Goal: Task Accomplishment & Management: Complete application form

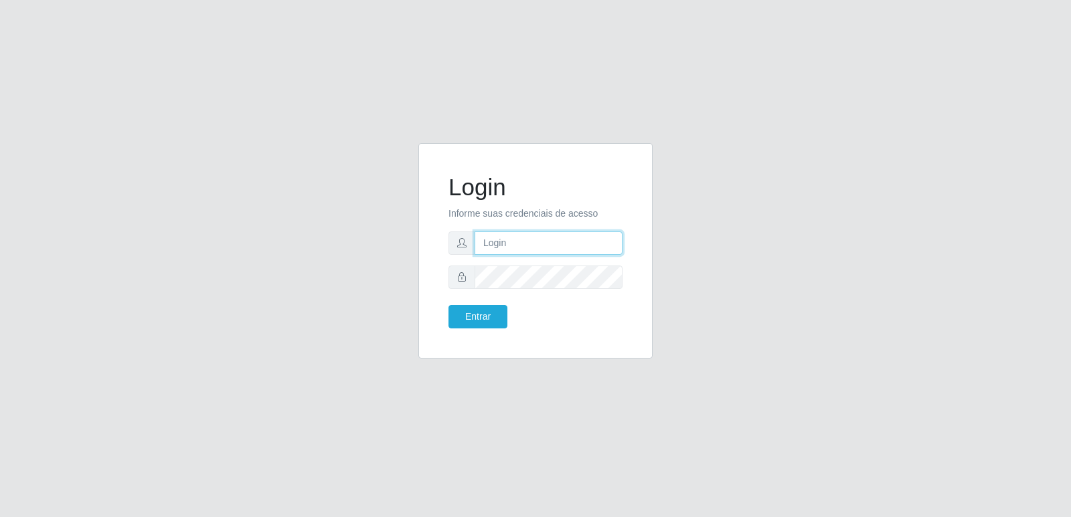
click at [494, 240] on input "text" at bounding box center [549, 243] width 148 height 23
type input "[EMAIL_ADDRESS][PERSON_NAME][DOMAIN_NAME]"
click at [493, 319] on button "Entrar" at bounding box center [477, 316] width 59 height 23
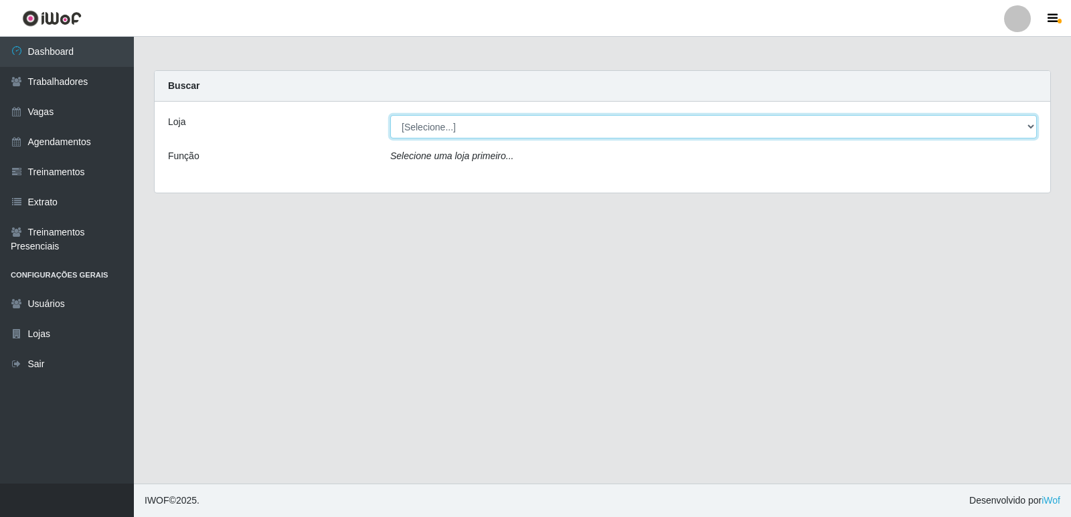
click at [413, 135] on select "[Selecione...] [GEOGRAPHIC_DATA] - [GEOGRAPHIC_DATA] [GEOGRAPHIC_DATA][PERSON_N…" at bounding box center [713, 126] width 647 height 23
click at [423, 136] on select "[Selecione...] [GEOGRAPHIC_DATA] - [GEOGRAPHIC_DATA] [GEOGRAPHIC_DATA][PERSON_N…" at bounding box center [713, 126] width 647 height 23
select select "506"
click at [390, 115] on select "[Selecione...] [GEOGRAPHIC_DATA] - [GEOGRAPHIC_DATA] [GEOGRAPHIC_DATA][PERSON_N…" at bounding box center [713, 126] width 647 height 23
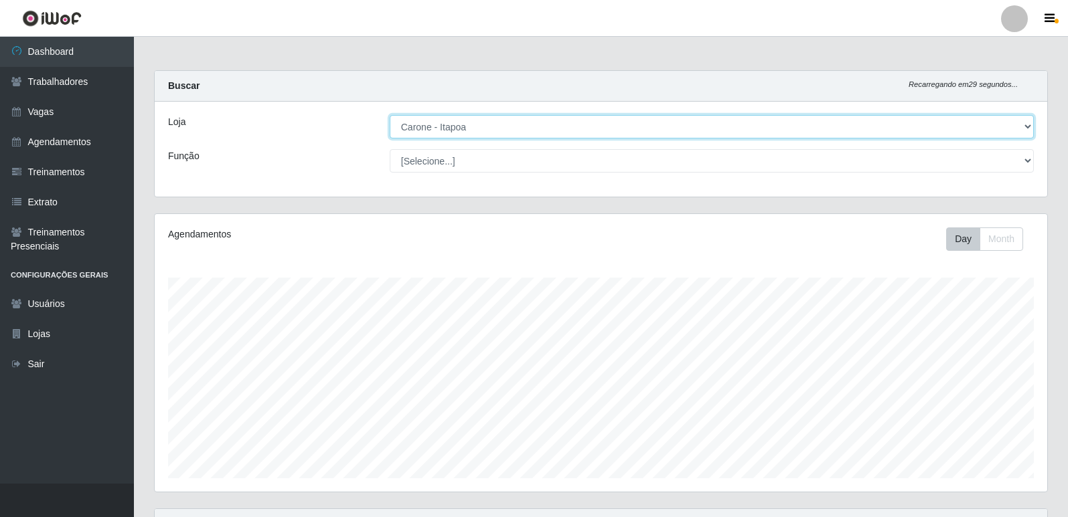
scroll to position [278, 892]
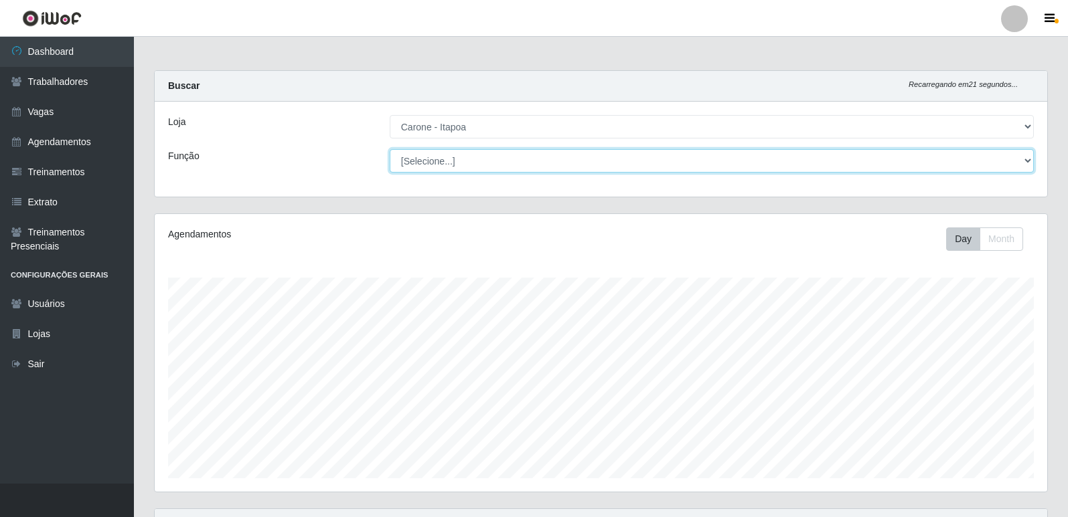
click at [482, 159] on select "[Selecione...] Embalador Embalador + Embalador ++ Repositor Repositor + Reposit…" at bounding box center [712, 160] width 644 height 23
select select "1"
click at [390, 149] on select "[Selecione...] Embalador Embalador + Embalador ++ Repositor Repositor + Reposit…" at bounding box center [712, 160] width 644 height 23
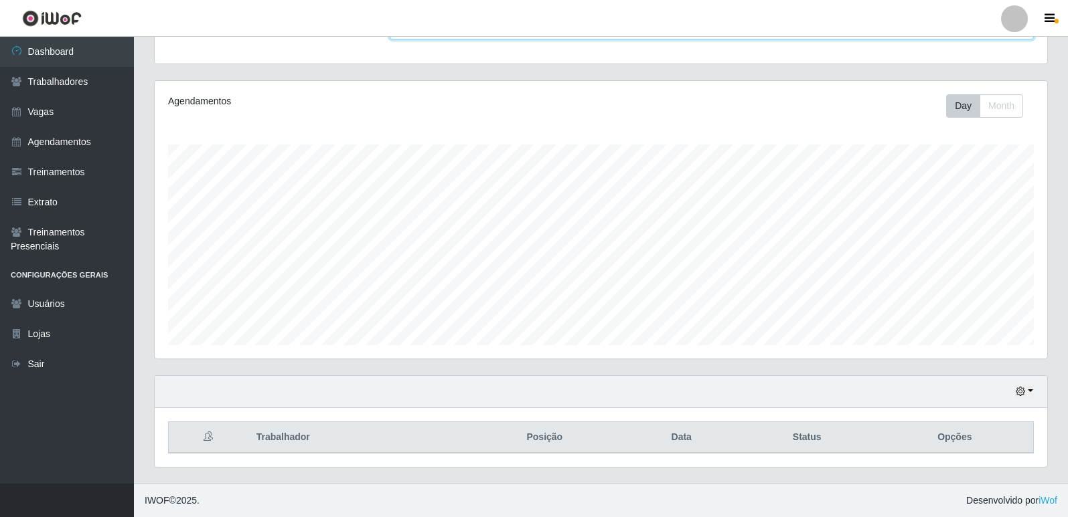
scroll to position [0, 0]
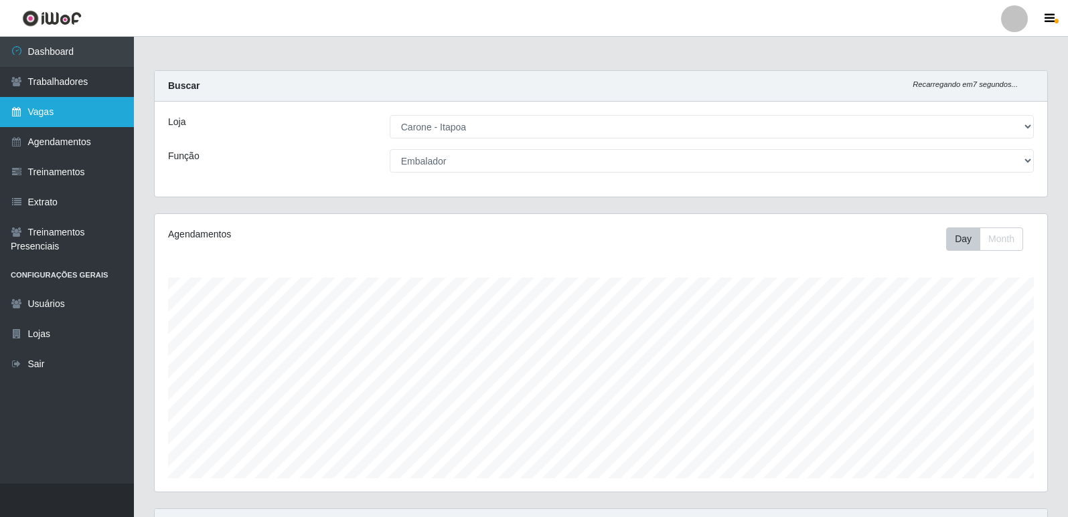
click at [39, 114] on link "Vagas" at bounding box center [67, 112] width 134 height 30
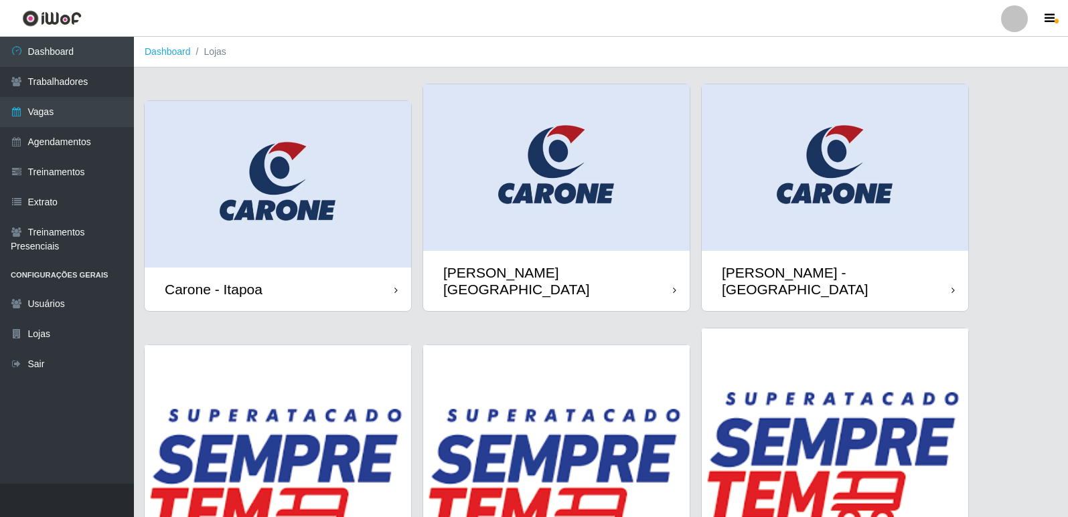
click at [272, 231] on img at bounding box center [278, 184] width 266 height 167
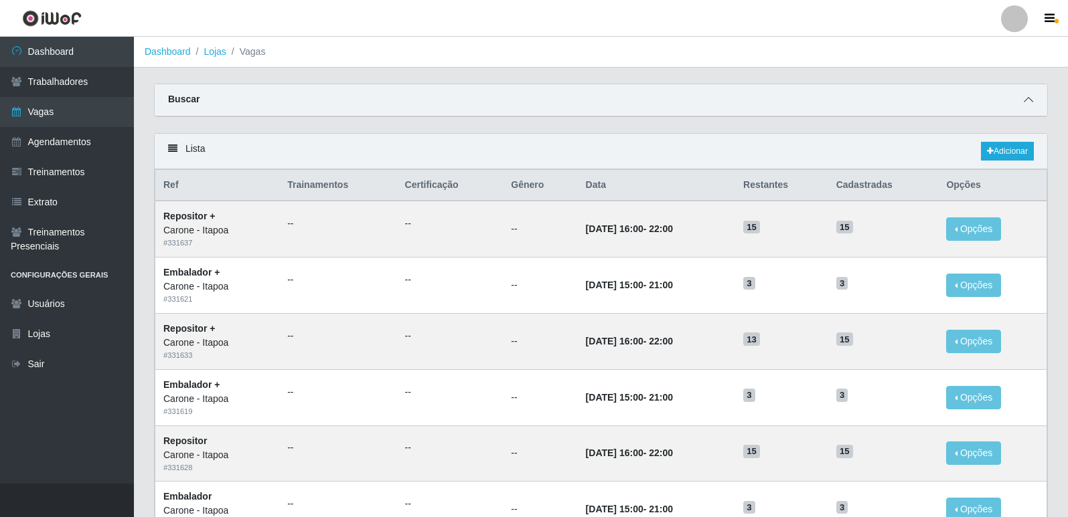
click at [1026, 101] on icon at bounding box center [1027, 99] width 9 height 9
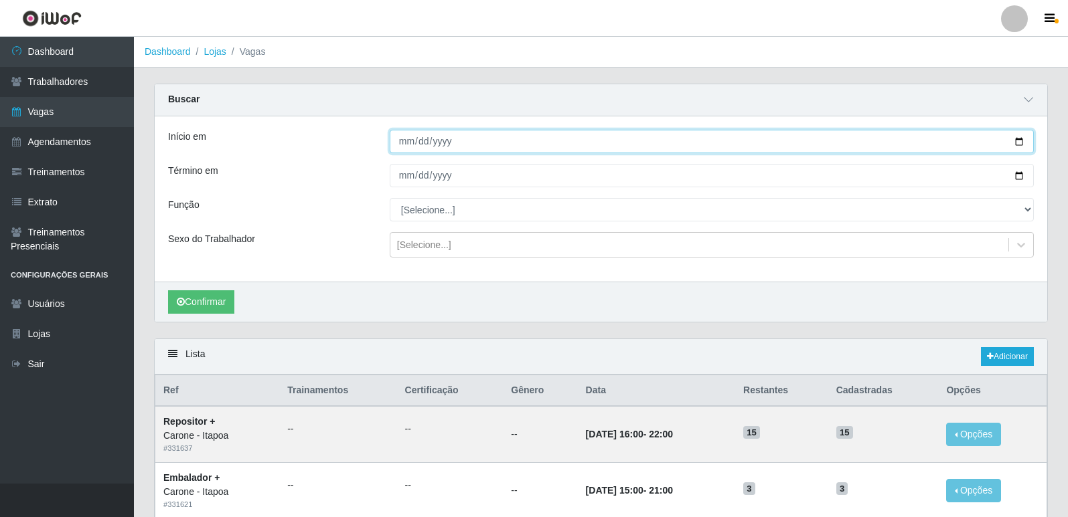
click at [1021, 141] on input "Início em" at bounding box center [712, 141] width 644 height 23
type input "[DATE]"
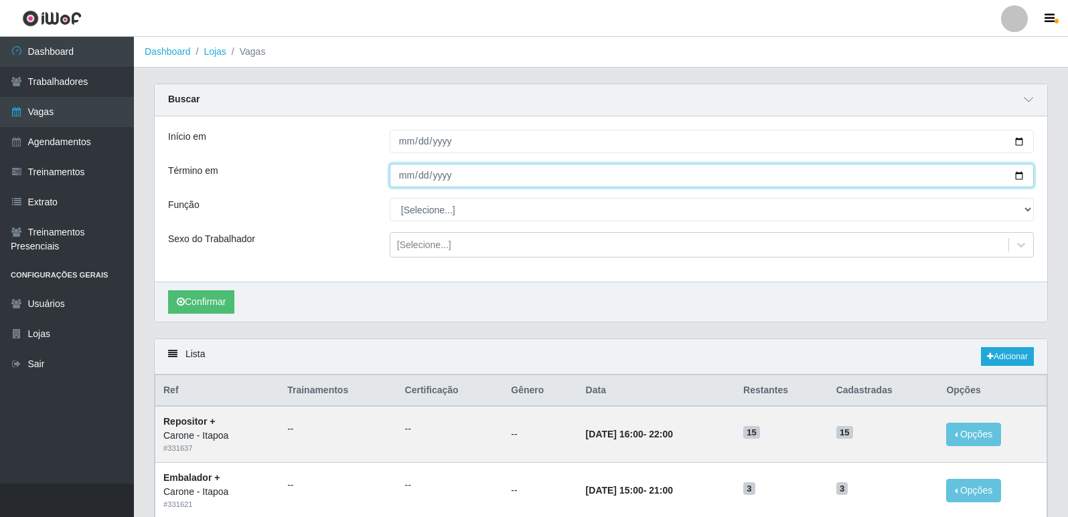
click at [1022, 180] on input "Término em" at bounding box center [712, 175] width 644 height 23
type input "[DATE]"
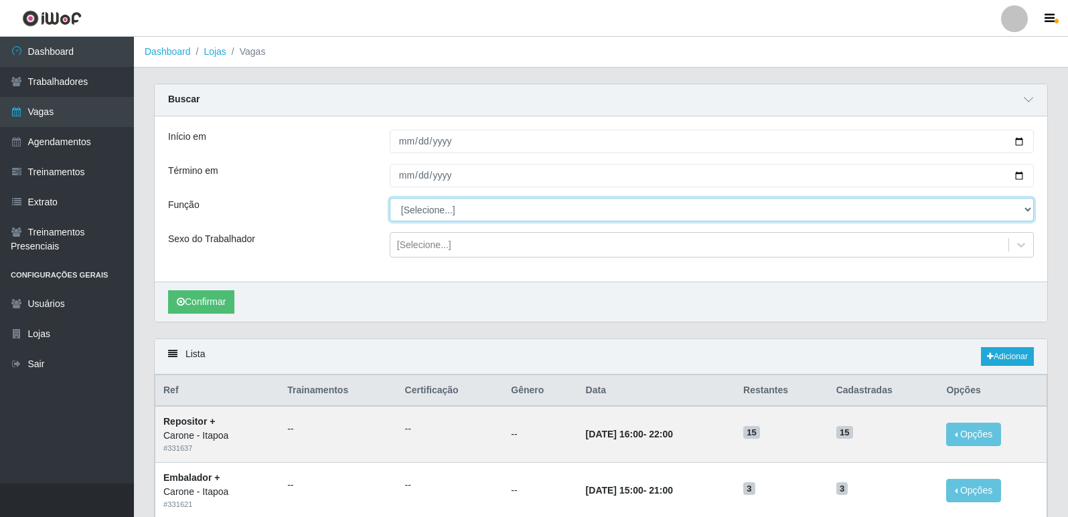
click at [429, 215] on select "[Selecione...] Embalador Embalador + Embalador ++ Repositor Repositor + Reposit…" at bounding box center [712, 209] width 644 height 23
click at [390, 199] on select "[Selecione...] Embalador Embalador + Embalador ++ Repositor Repositor + Reposit…" at bounding box center [712, 209] width 644 height 23
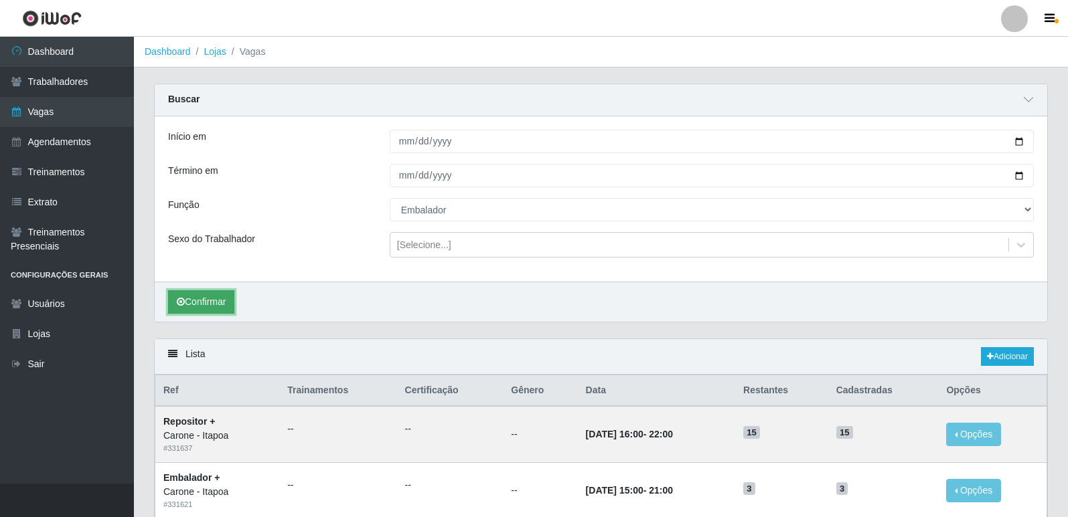
click at [205, 302] on button "Confirmar" at bounding box center [201, 302] width 66 height 23
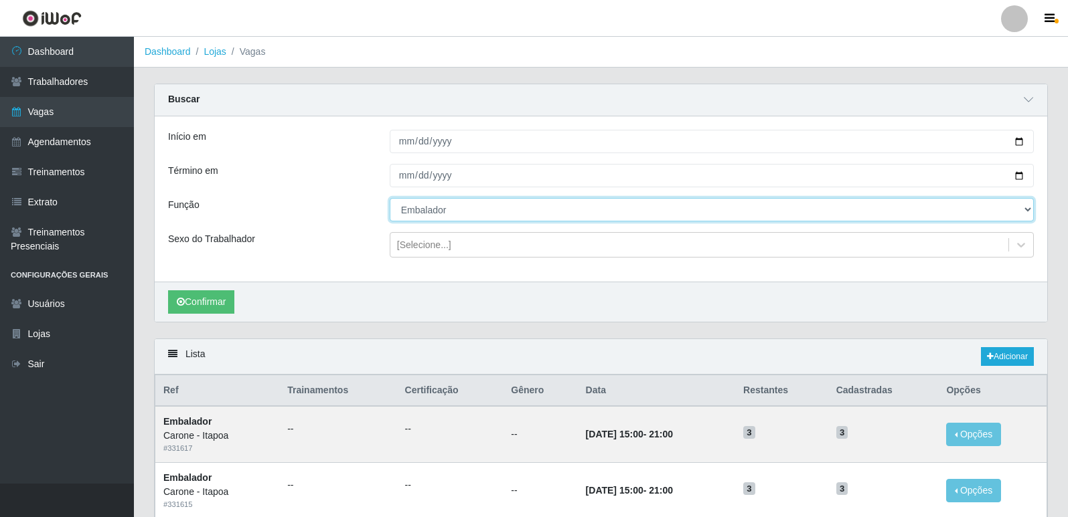
drag, startPoint x: 443, startPoint y: 214, endPoint x: 447, endPoint y: 221, distance: 7.8
click at [443, 214] on select "[Selecione...] Embalador Embalador + Embalador ++ Repositor Repositor + Reposit…" at bounding box center [712, 209] width 644 height 23
click at [390, 199] on select "[Selecione...] Embalador Embalador + Embalador ++ Repositor Repositor + Reposit…" at bounding box center [712, 209] width 644 height 23
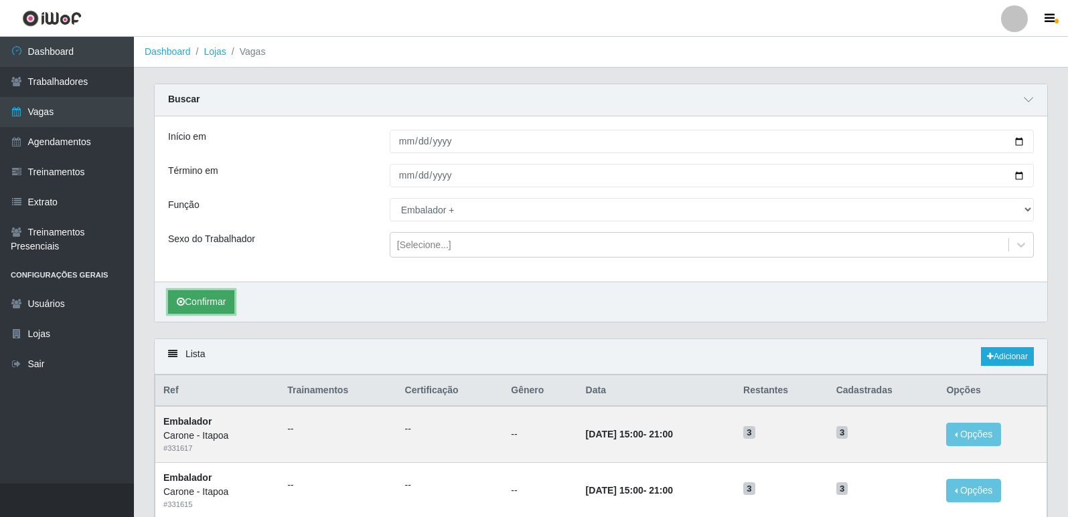
click at [180, 301] on icon "submit" at bounding box center [181, 301] width 8 height 9
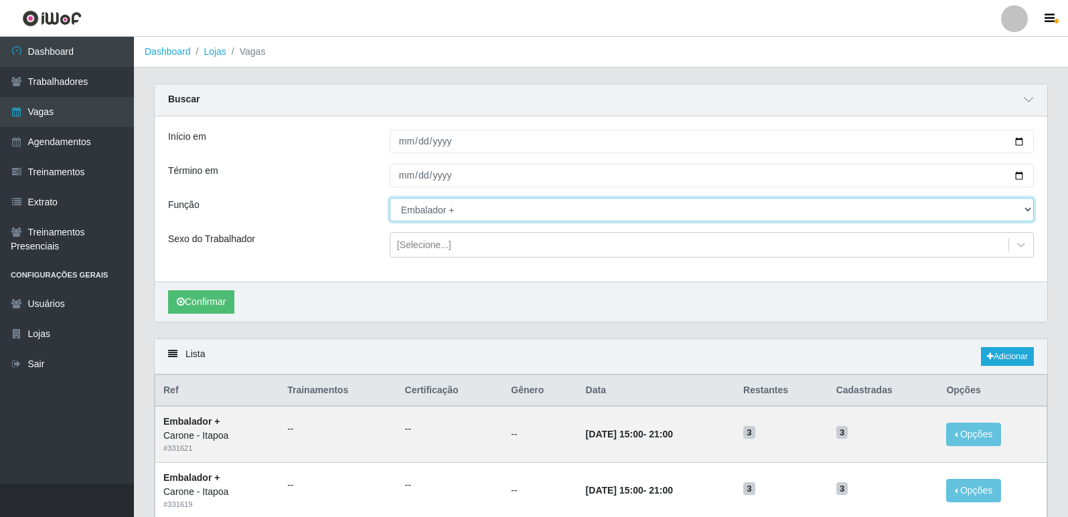
click at [423, 214] on select "[Selecione...] Embalador Embalador + Embalador ++ Repositor Repositor + Reposit…" at bounding box center [712, 209] width 644 height 23
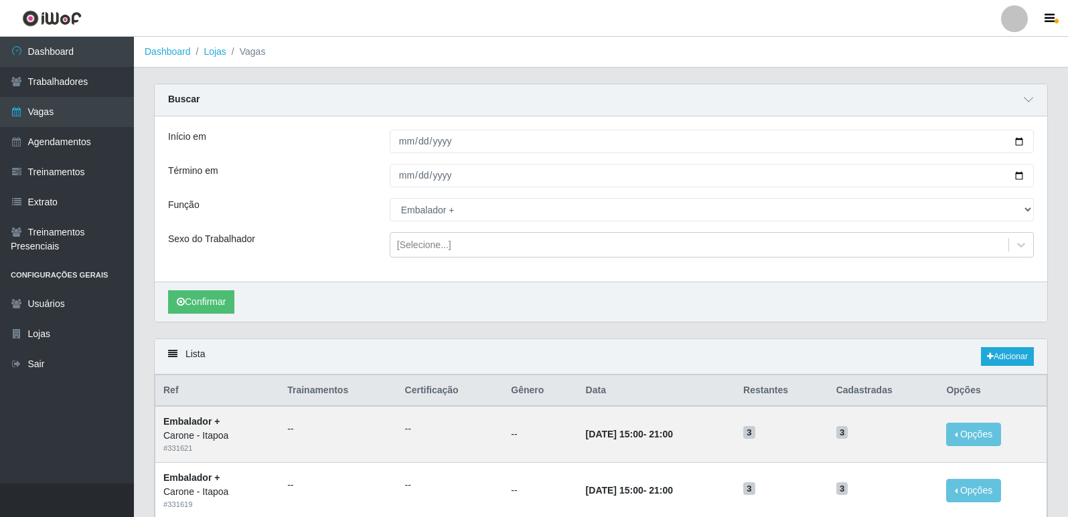
click at [344, 216] on div "Função" at bounding box center [269, 209] width 222 height 23
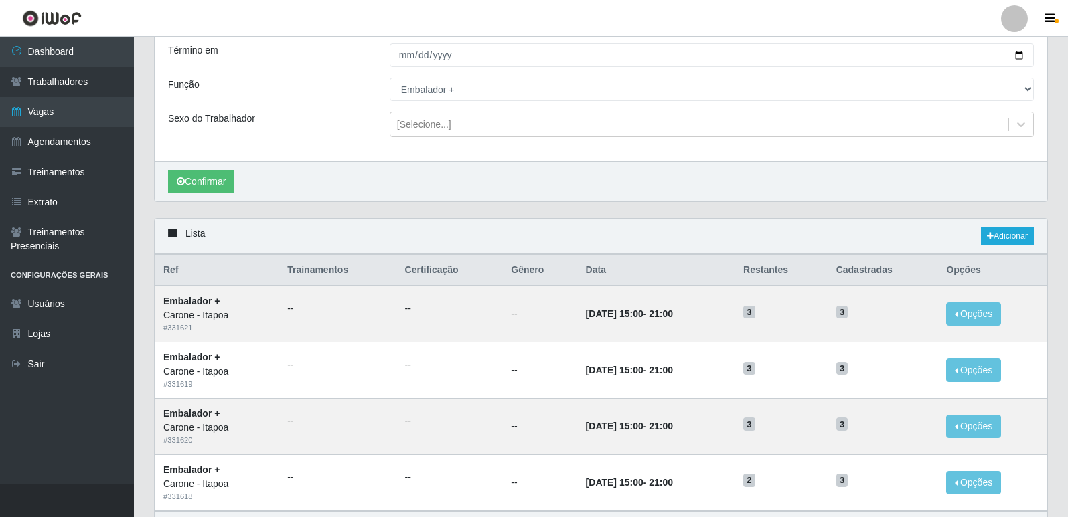
scroll to position [5, 0]
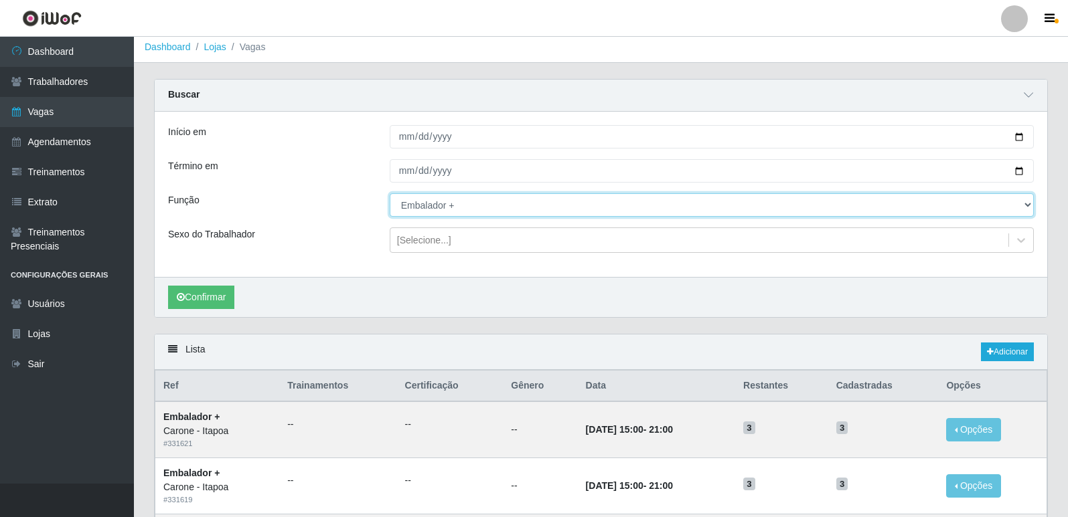
click at [450, 208] on select "[Selecione...] Embalador Embalador + Embalador ++ Repositor Repositor + Reposit…" at bounding box center [712, 204] width 644 height 23
click at [390, 194] on select "[Selecione...] Embalador Embalador + Embalador ++ Repositor Repositor + Reposit…" at bounding box center [712, 204] width 644 height 23
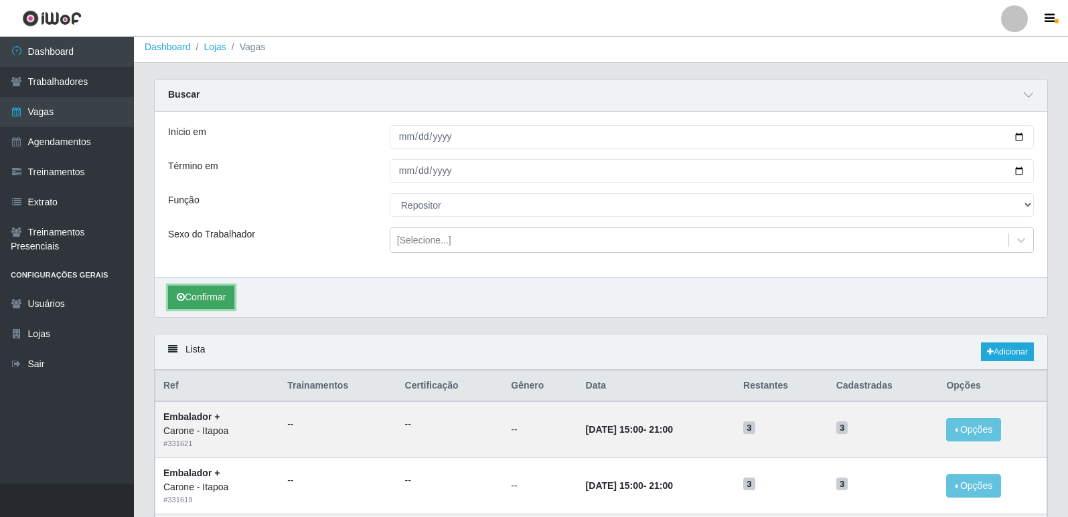
click at [181, 304] on button "Confirmar" at bounding box center [201, 297] width 66 height 23
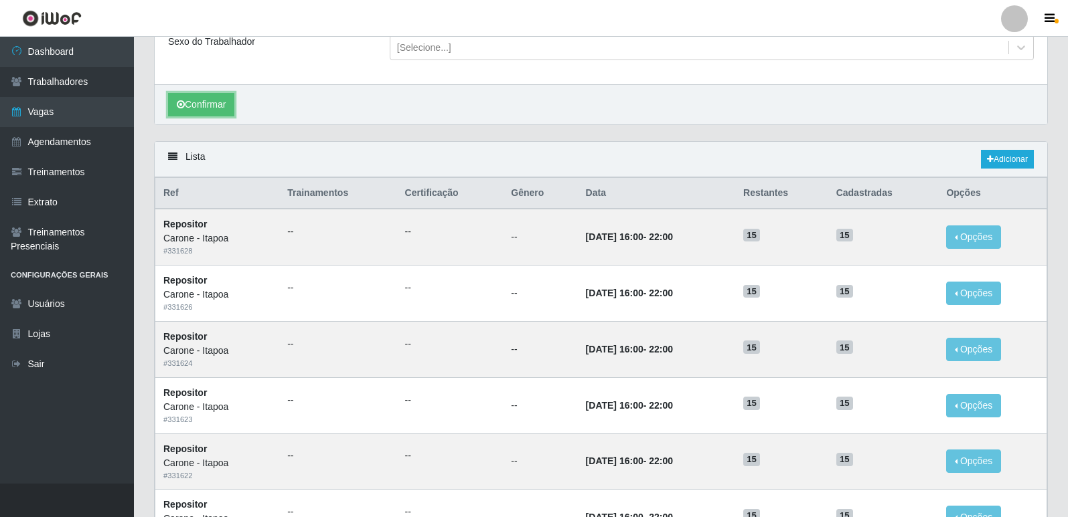
scroll to position [95, 0]
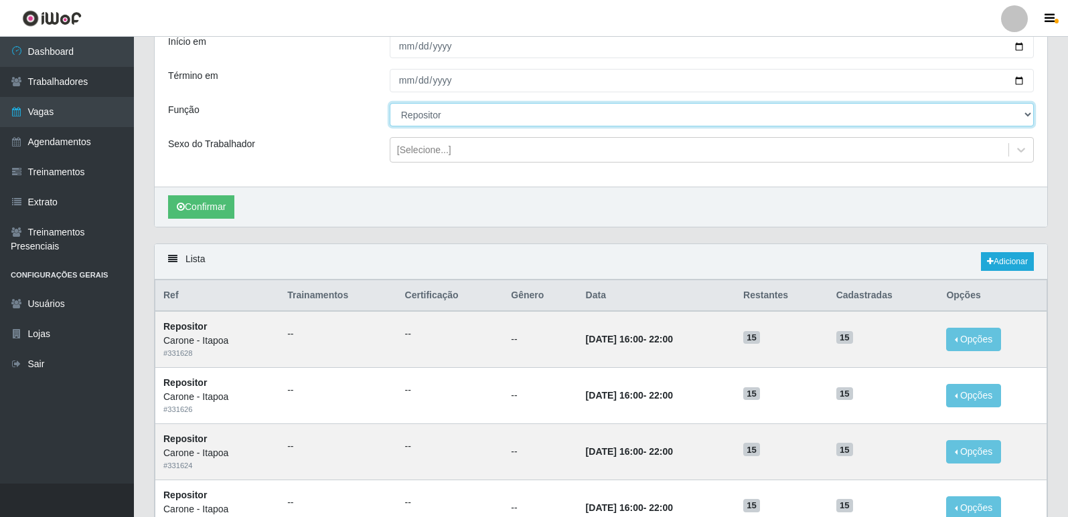
click at [421, 123] on select "[Selecione...] Embalador Embalador + Embalador ++ Repositor Repositor + Reposit…" at bounding box center [712, 114] width 644 height 23
select select "82"
click at [390, 104] on select "[Selecione...] Embalador Embalador + Embalador ++ Repositor Repositor + Reposit…" at bounding box center [712, 114] width 644 height 23
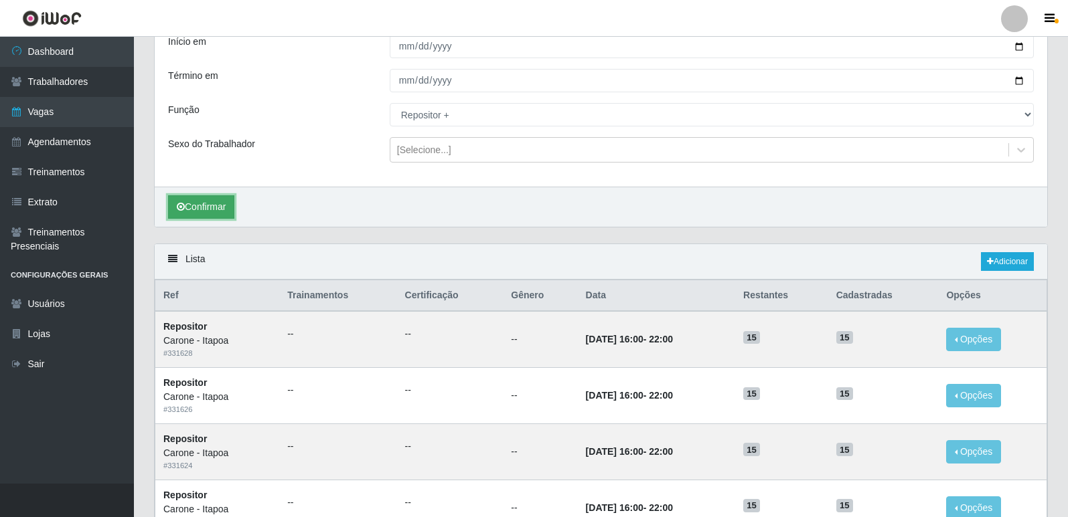
click at [222, 210] on button "Confirmar" at bounding box center [201, 206] width 66 height 23
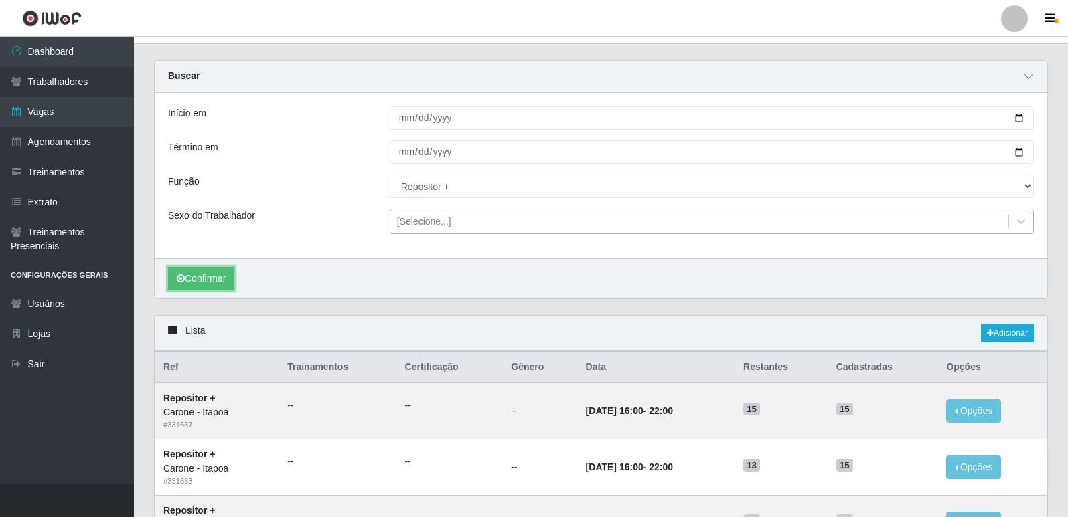
scroll to position [5, 0]
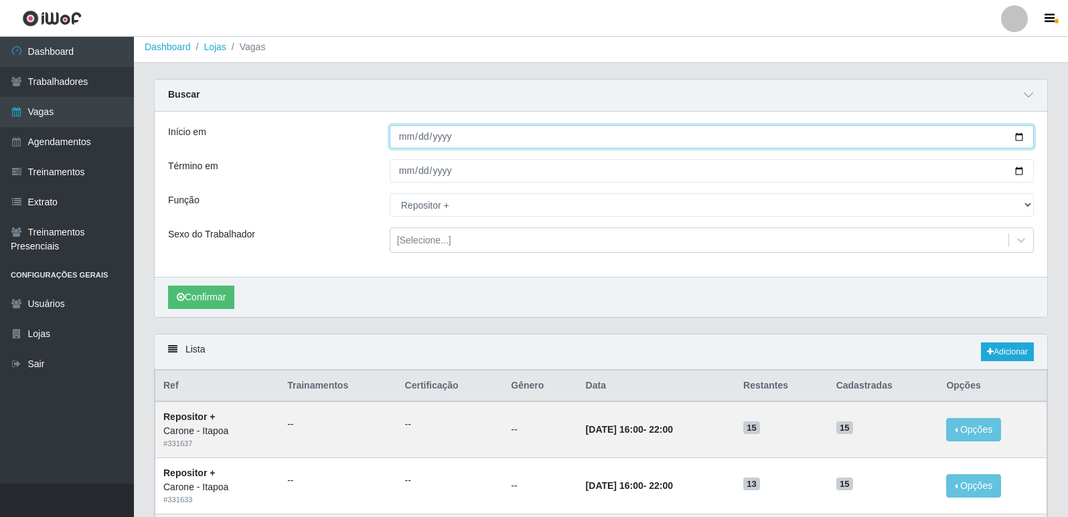
click at [1016, 135] on input "[DATE]" at bounding box center [712, 136] width 644 height 23
type input "[DATE]"
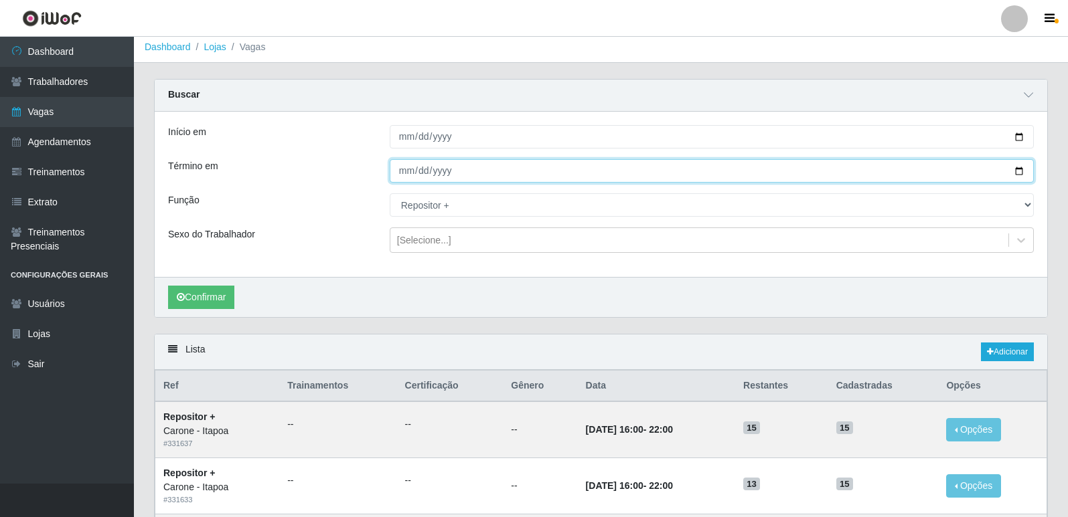
click at [1019, 168] on input "[DATE]" at bounding box center [712, 170] width 644 height 23
type input "[DATE]"
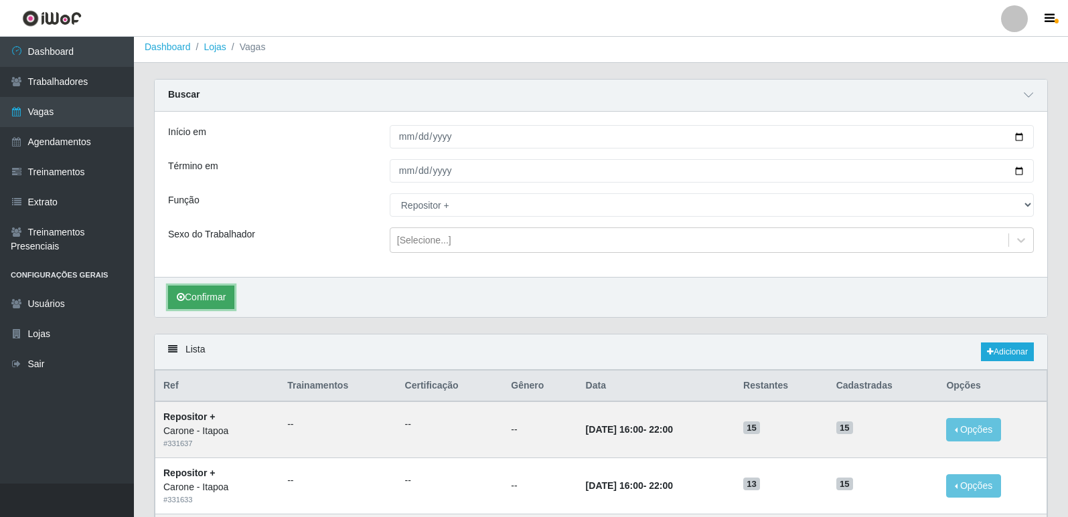
click at [197, 296] on button "Confirmar" at bounding box center [201, 297] width 66 height 23
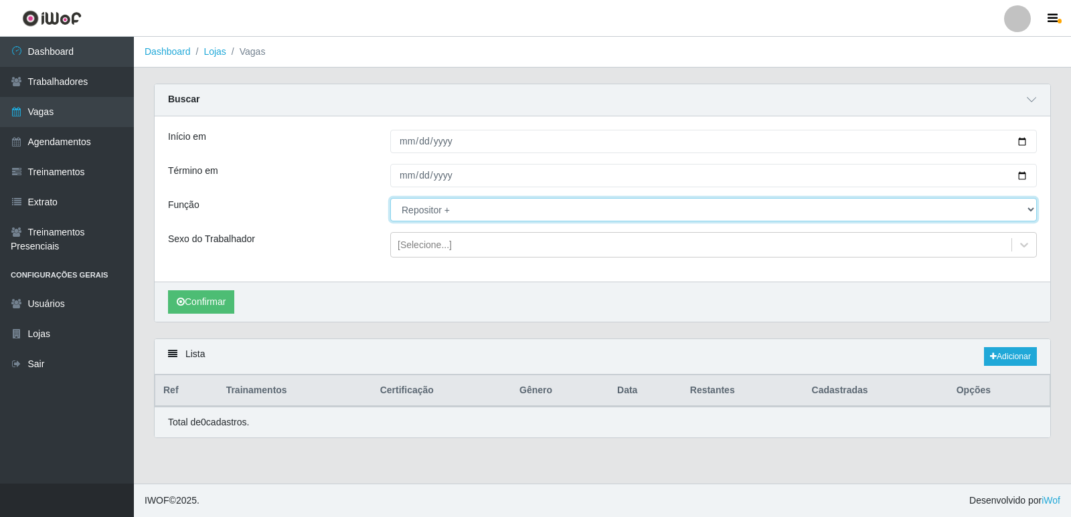
click at [442, 203] on select "[Selecione...] Embalador Embalador + Embalador ++ Repositor Repositor + Reposit…" at bounding box center [713, 209] width 647 height 23
select select "1"
click at [390, 199] on select "[Selecione...] Embalador Embalador + Embalador ++ Repositor Repositor + Reposit…" at bounding box center [713, 209] width 647 height 23
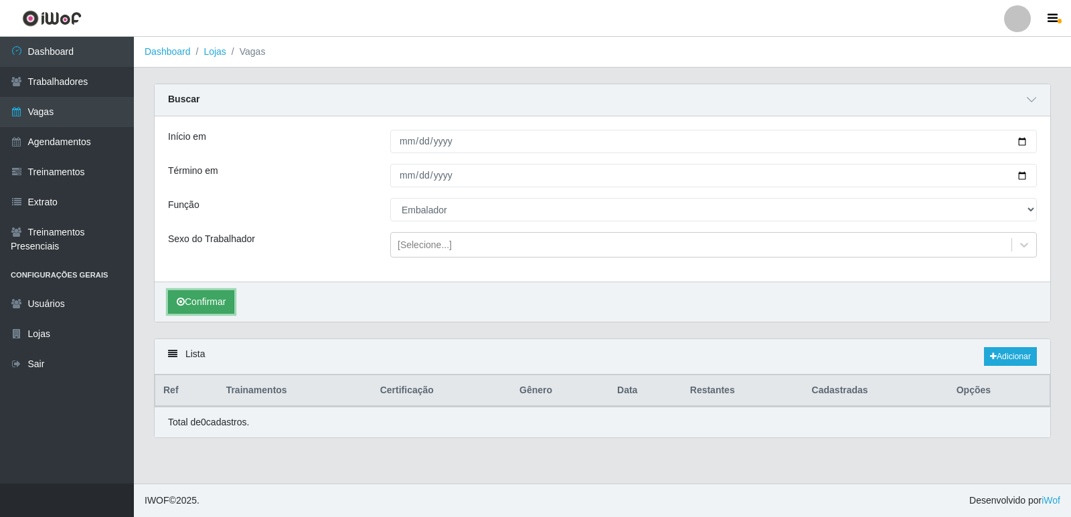
click at [221, 296] on button "Confirmar" at bounding box center [201, 302] width 66 height 23
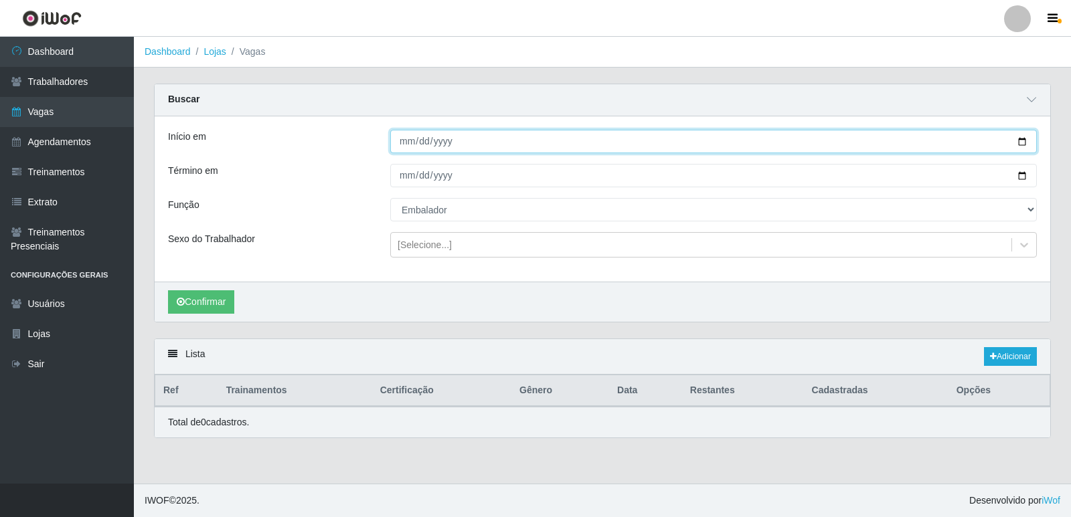
click at [1023, 140] on input "[DATE]" at bounding box center [713, 141] width 647 height 23
type input "[DATE]"
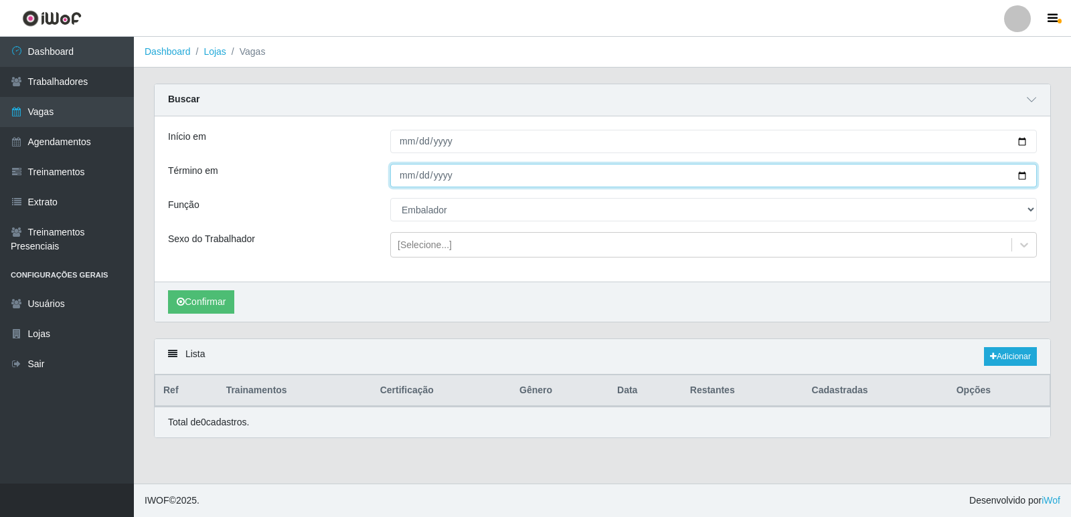
click at [1024, 174] on input "[DATE]" at bounding box center [713, 175] width 647 height 23
type input "[DATE]"
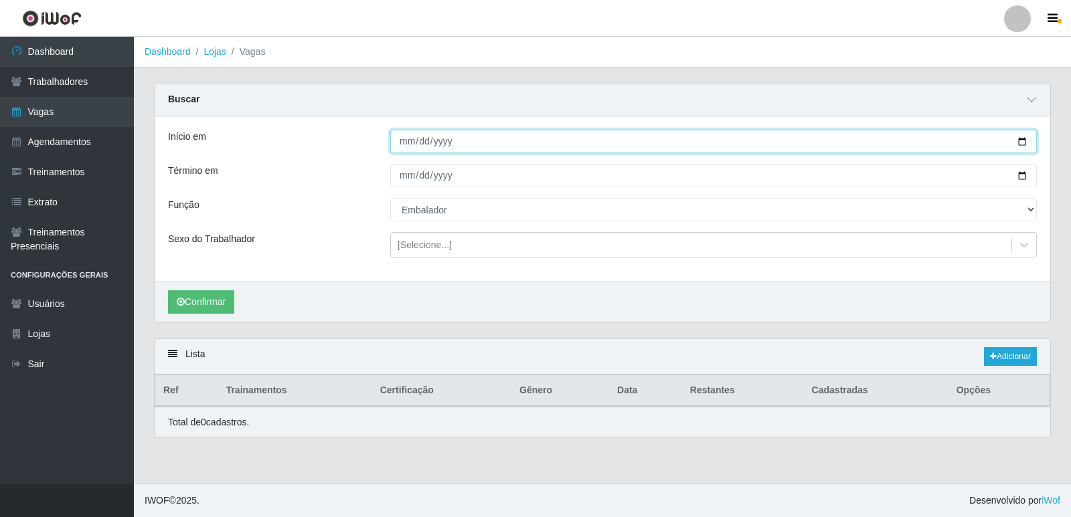
click at [1027, 138] on input "[DATE]" at bounding box center [713, 141] width 647 height 23
type input "[DATE]"
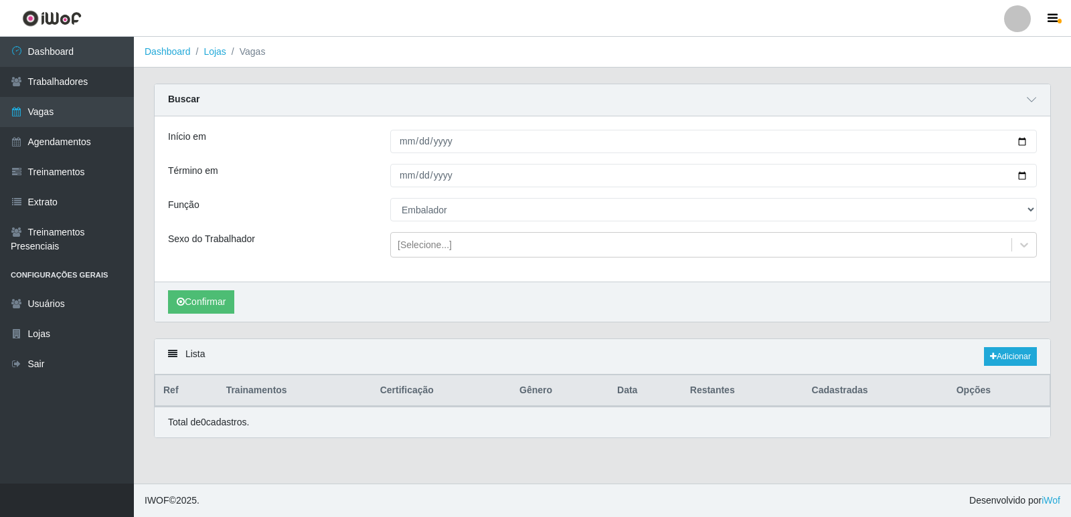
click at [228, 53] on li "Vagas" at bounding box center [245, 52] width 39 height 14
click at [216, 53] on link "Lojas" at bounding box center [214, 51] width 22 height 11
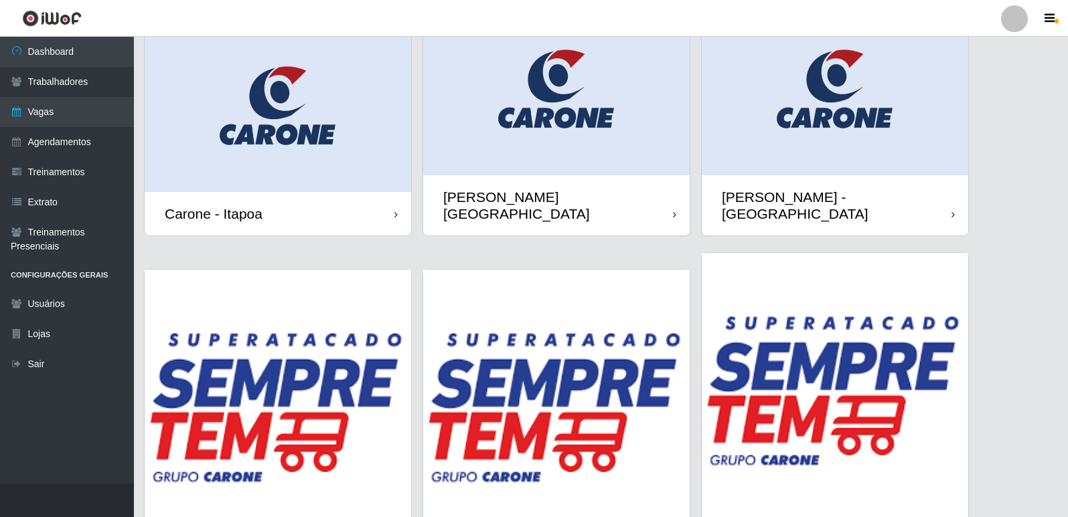
scroll to position [155, 0]
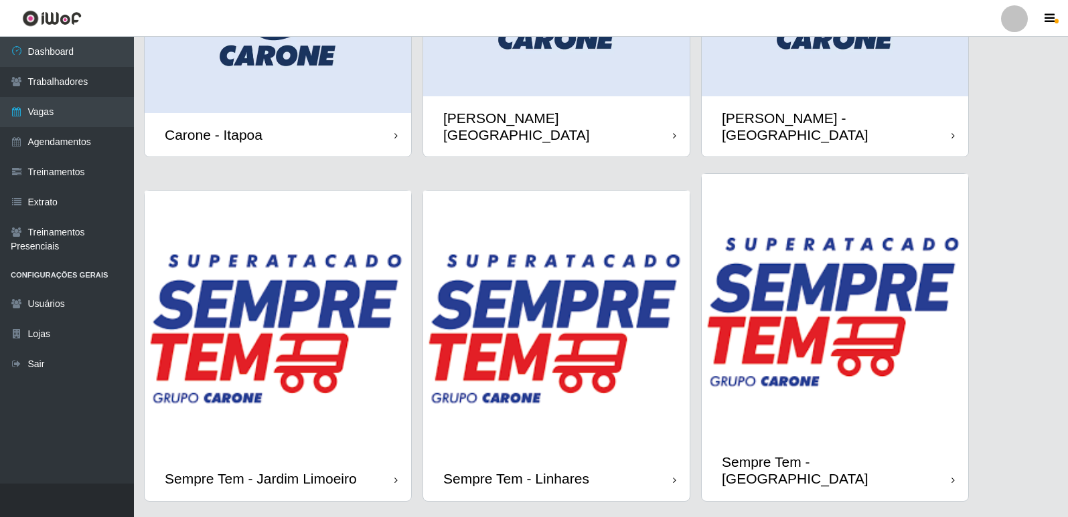
click at [816, 305] on img at bounding box center [834, 307] width 266 height 266
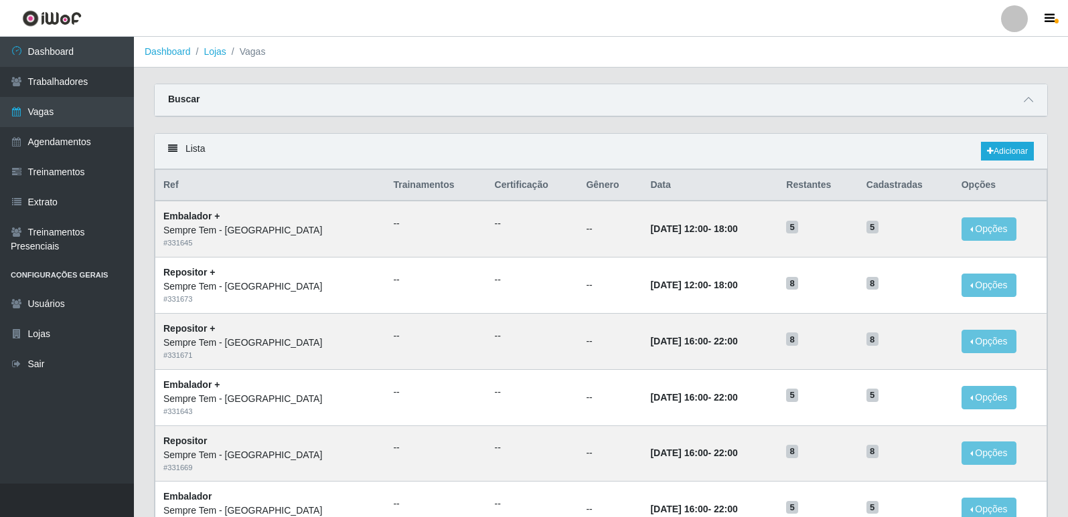
click at [907, 96] on div "Buscar" at bounding box center [601, 100] width 892 height 32
click at [1025, 101] on icon at bounding box center [1027, 99] width 9 height 9
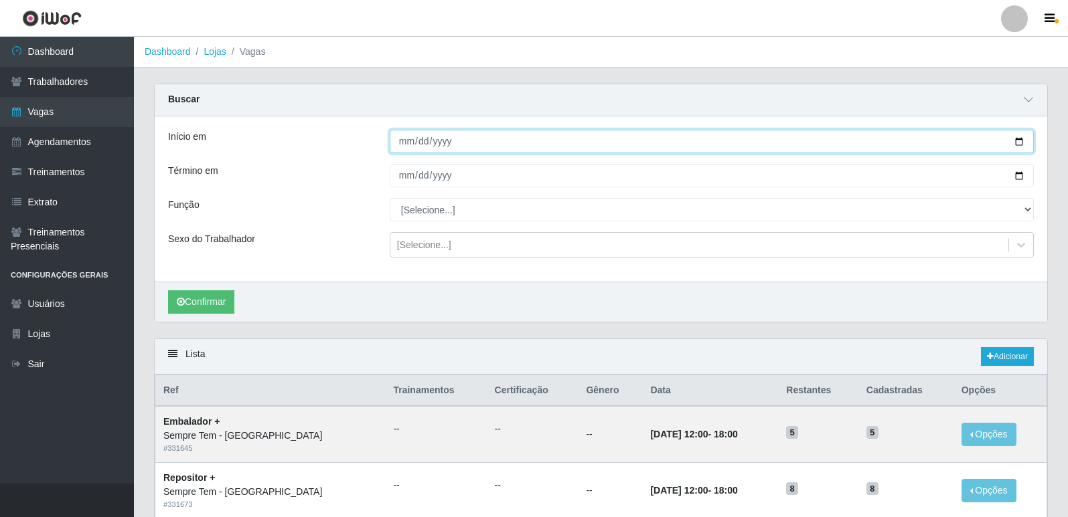
click at [1016, 140] on input "Início em" at bounding box center [712, 141] width 644 height 23
type input "[DATE]"
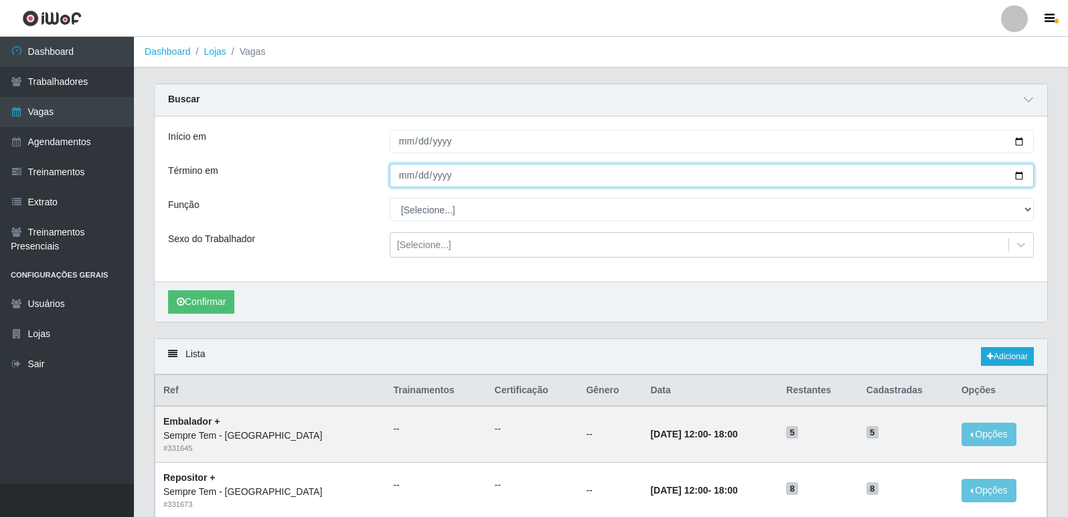
click at [1019, 179] on input "Término em" at bounding box center [712, 175] width 644 height 23
type input "[DATE]"
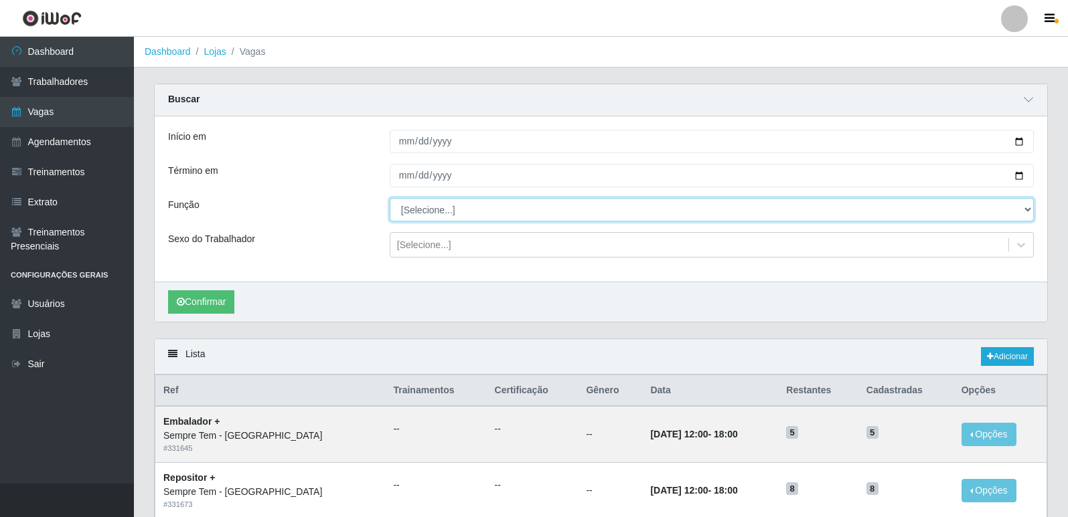
click at [438, 208] on select "[Selecione...] Embalador Embalador + Embalador ++ Repositor Repositor + Reposit…" at bounding box center [712, 209] width 644 height 23
select select "1"
click at [390, 199] on select "[Selecione...] Embalador Embalador + Embalador ++ Repositor Repositor + Reposit…" at bounding box center [712, 209] width 644 height 23
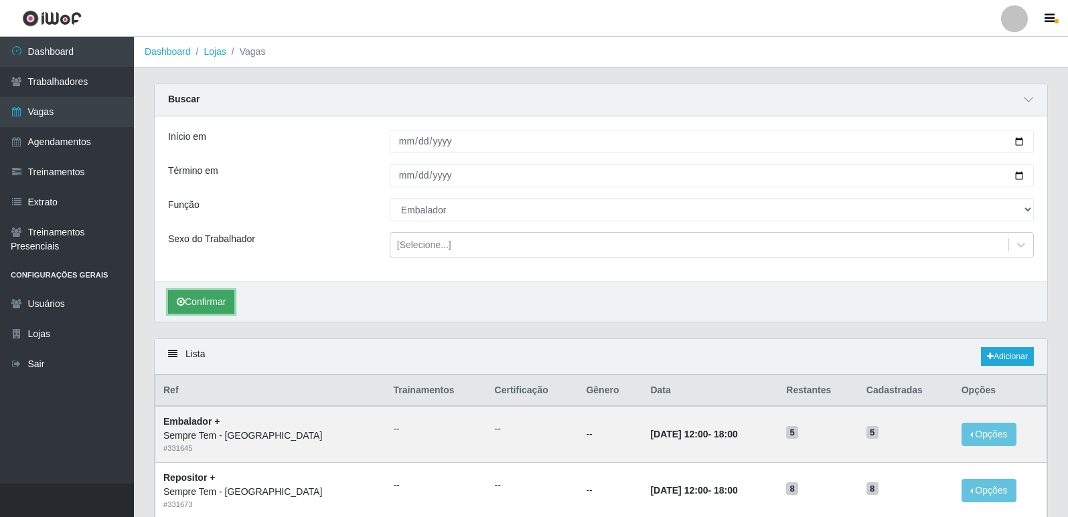
click at [221, 305] on button "Confirmar" at bounding box center [201, 302] width 66 height 23
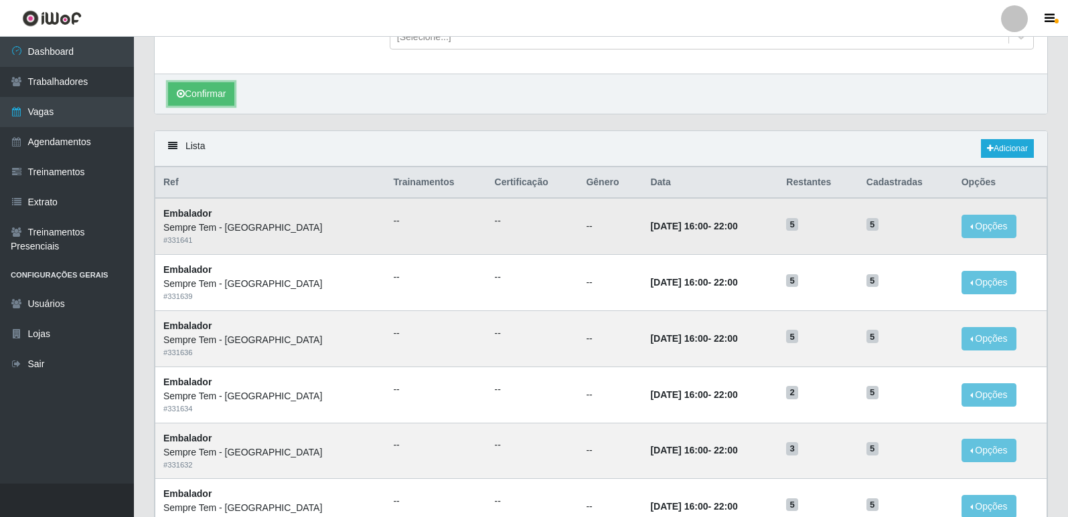
scroll to position [201, 0]
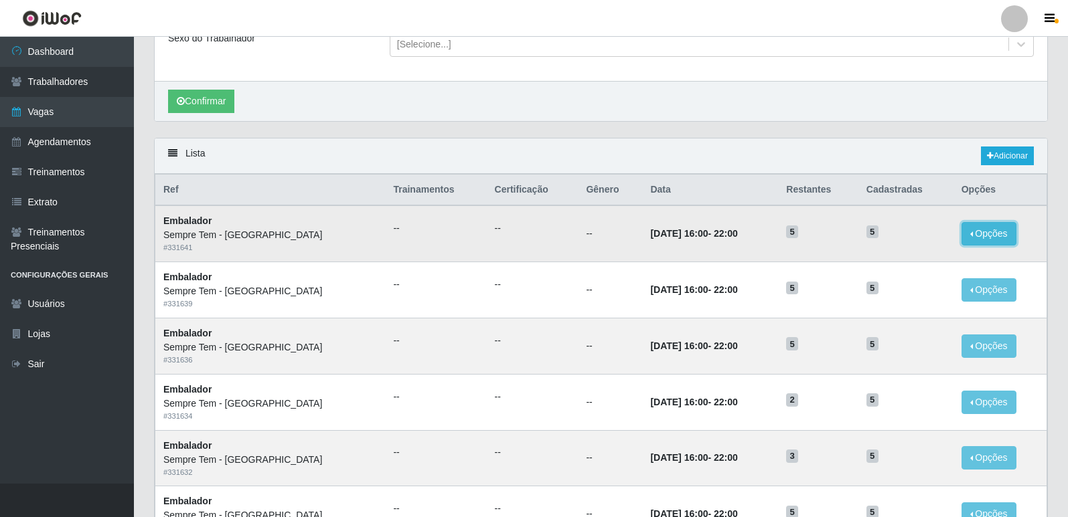
click at [969, 230] on button "Opções" at bounding box center [988, 233] width 55 height 23
click at [900, 242] on link "Editar" at bounding box center [886, 236] width 38 height 11
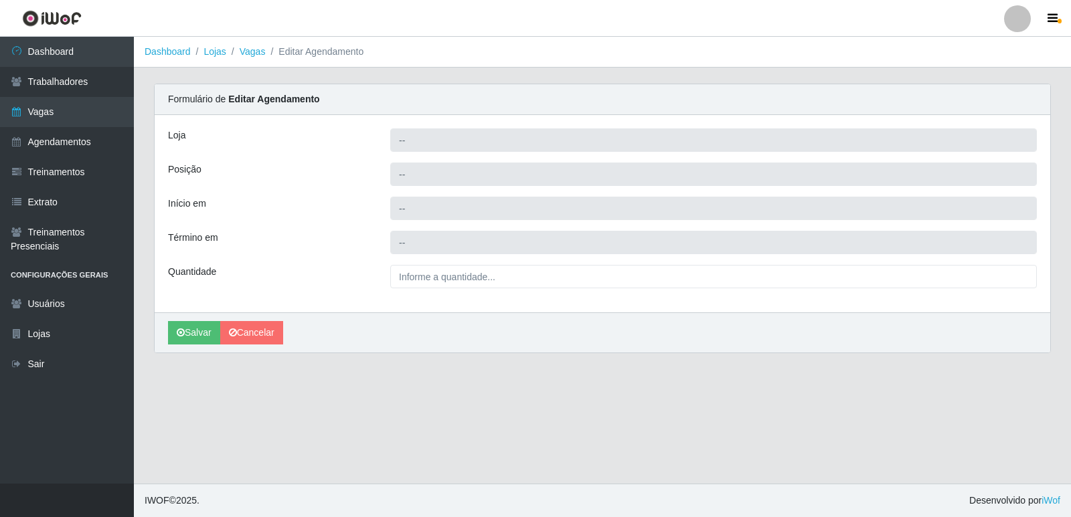
type input "Sempre Tem - [GEOGRAPHIC_DATA]"
type input "Embalador"
type input "[DATE] 16:00:00"
type input "[DATE] 22:00:00"
type input "5__"
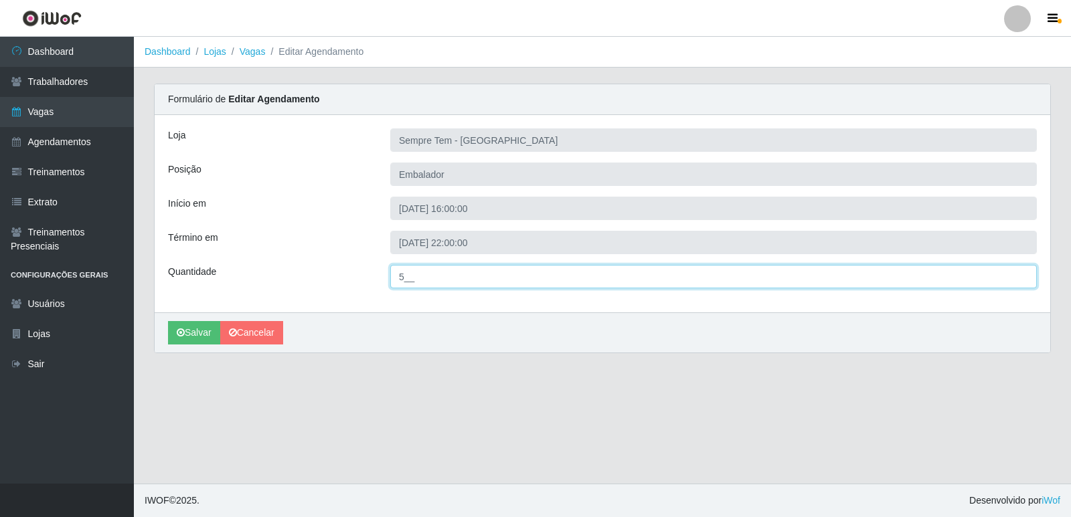
click at [429, 272] on input "5__" at bounding box center [713, 276] width 647 height 23
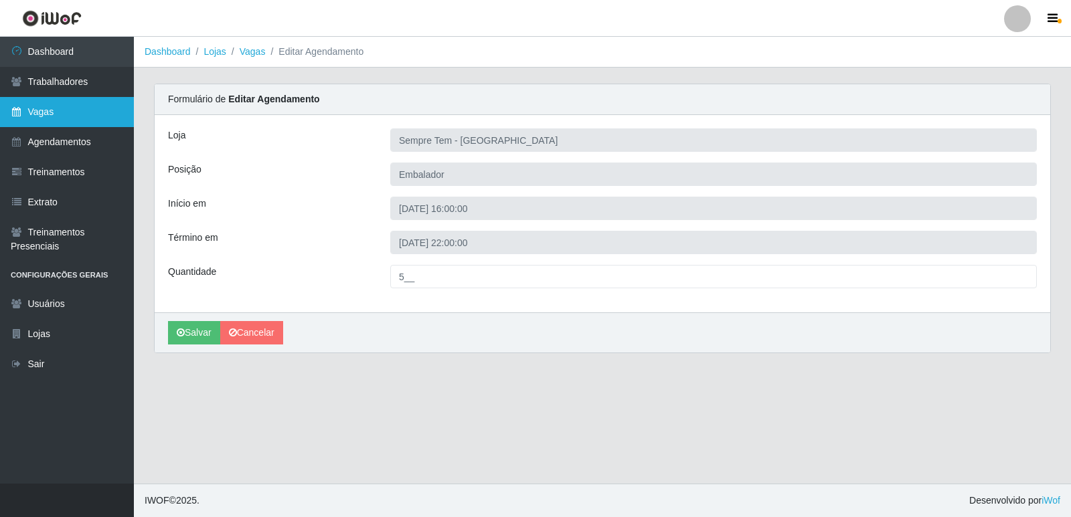
click at [70, 115] on link "Vagas" at bounding box center [67, 112] width 134 height 30
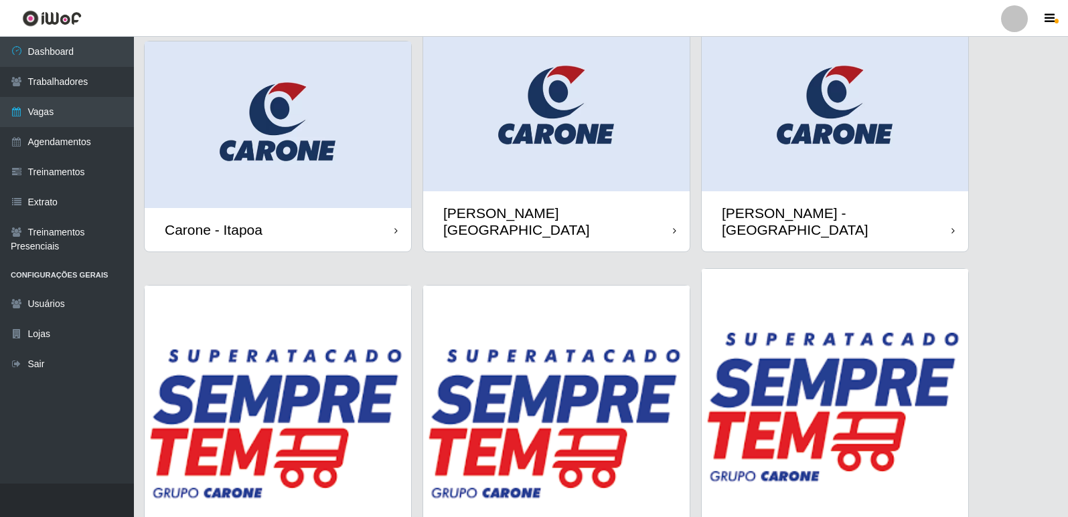
scroll to position [155, 0]
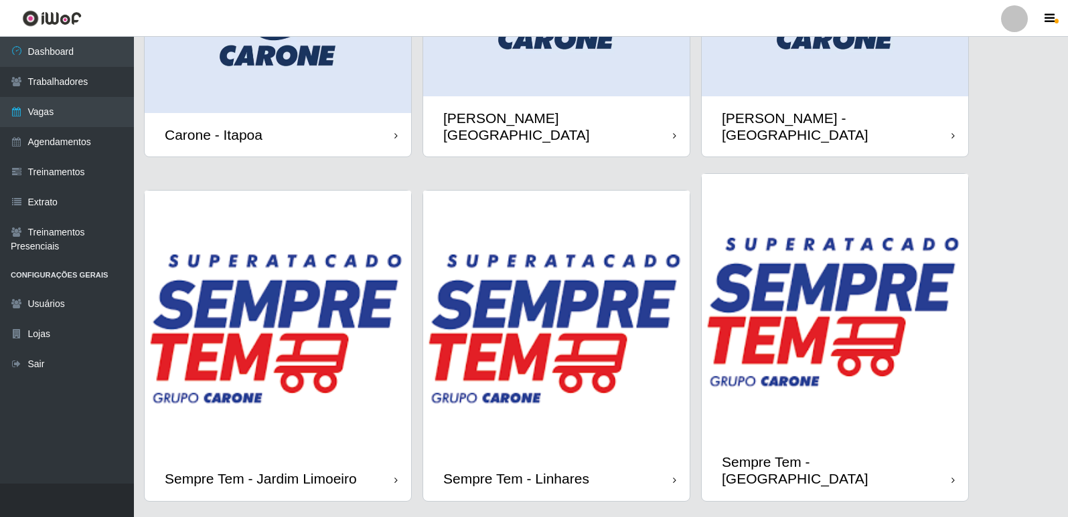
click at [790, 300] on img at bounding box center [834, 307] width 266 height 266
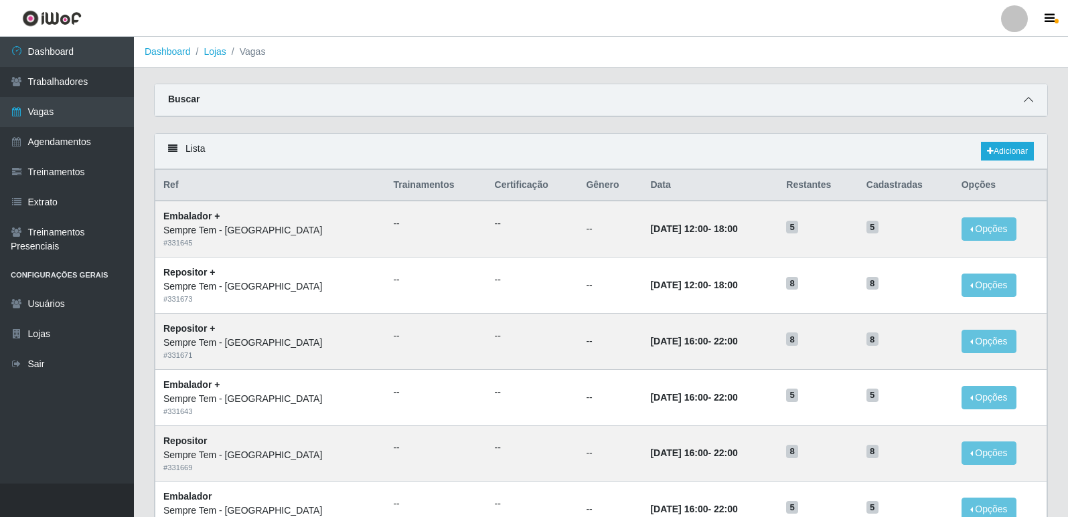
click at [1023, 98] on icon at bounding box center [1027, 99] width 9 height 9
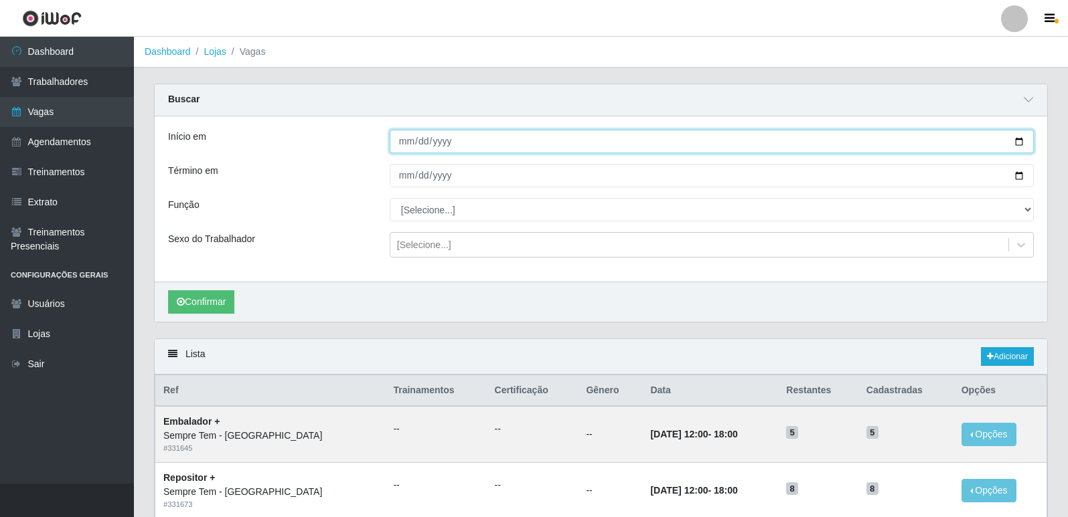
click at [1023, 141] on input "Início em" at bounding box center [712, 141] width 644 height 23
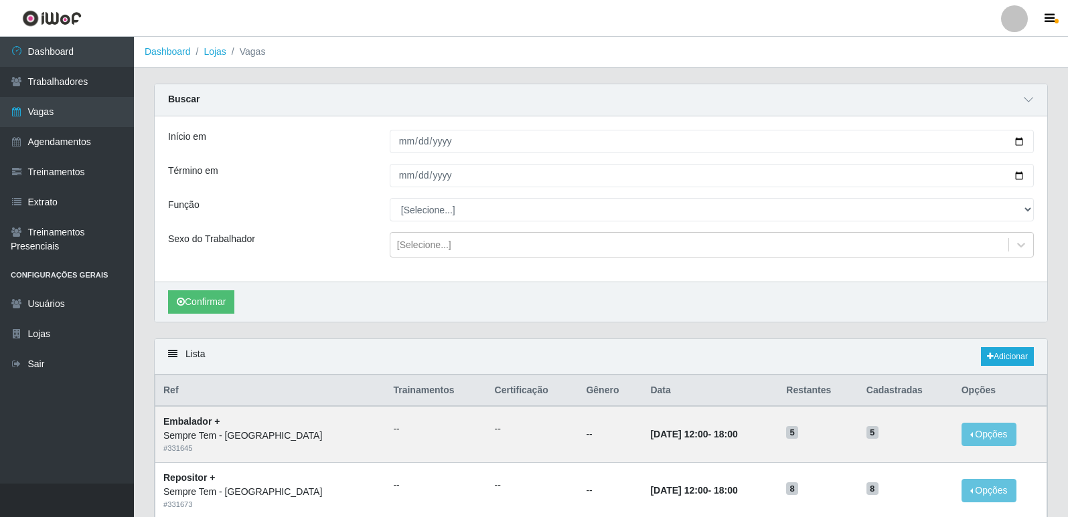
click at [461, 269] on div "Início em [DATE] Término em Função [Selecione...] Embalador Embalador + Embalad…" at bounding box center [601, 198] width 892 height 165
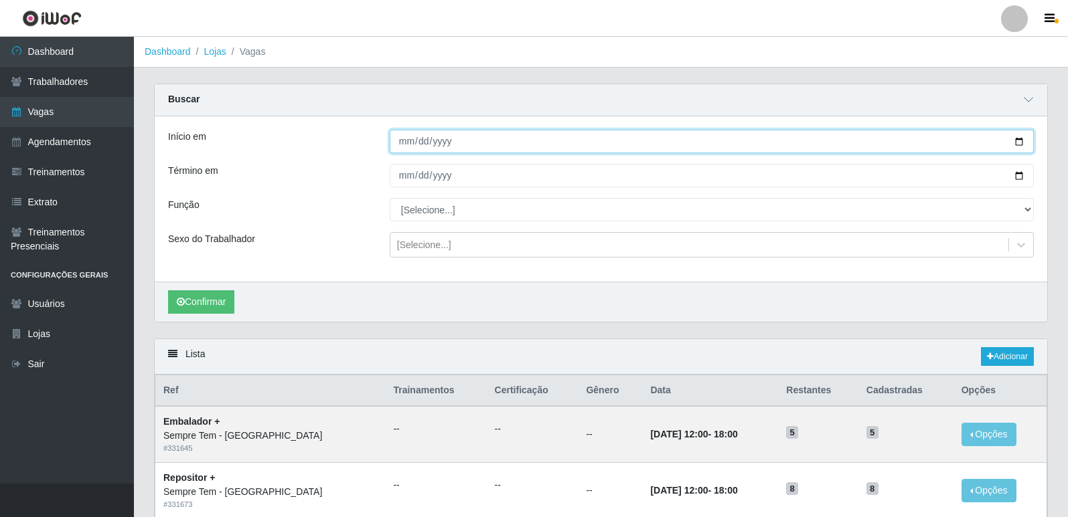
click at [1021, 140] on input "[DATE]" at bounding box center [712, 141] width 644 height 23
type input "[DATE]"
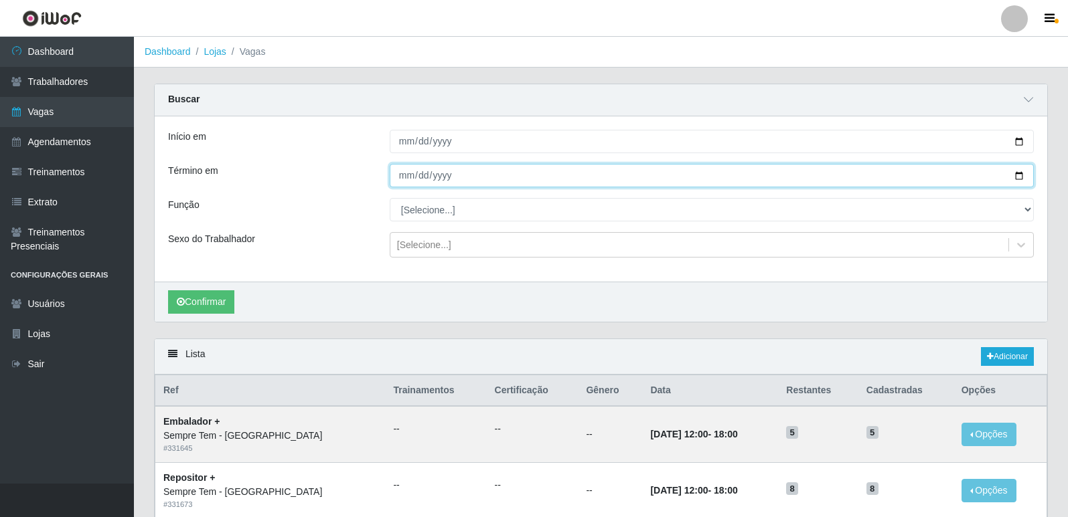
click at [1013, 176] on input "Término em" at bounding box center [712, 175] width 644 height 23
type input "[DATE]"
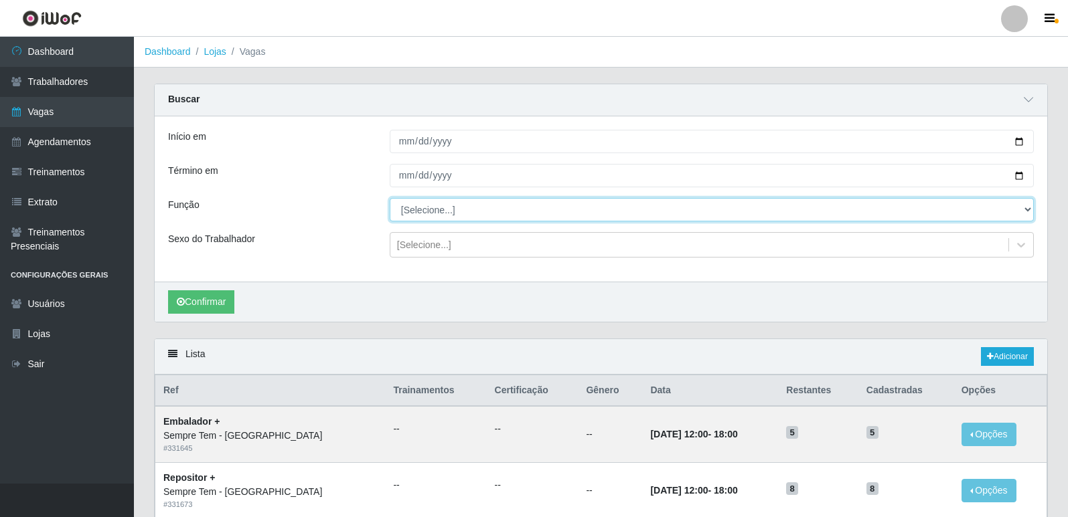
click at [1029, 212] on select "[Selecione...] Embalador Embalador + Embalador ++ Repositor Repositor + Reposit…" at bounding box center [712, 209] width 644 height 23
click at [390, 199] on select "[Selecione...] Embalador Embalador + Embalador ++ Repositor Repositor + Reposit…" at bounding box center [712, 209] width 644 height 23
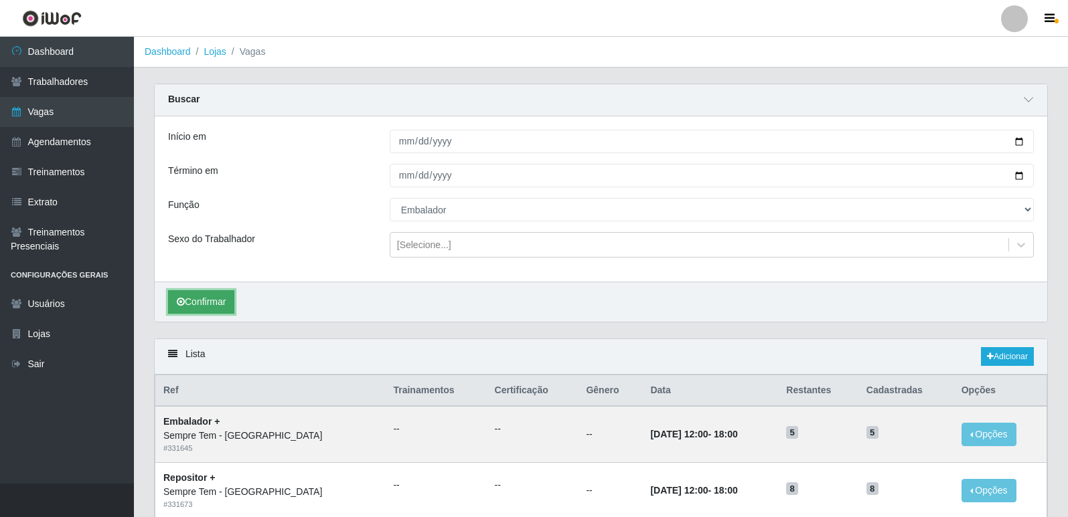
click at [216, 306] on button "Confirmar" at bounding box center [201, 302] width 66 height 23
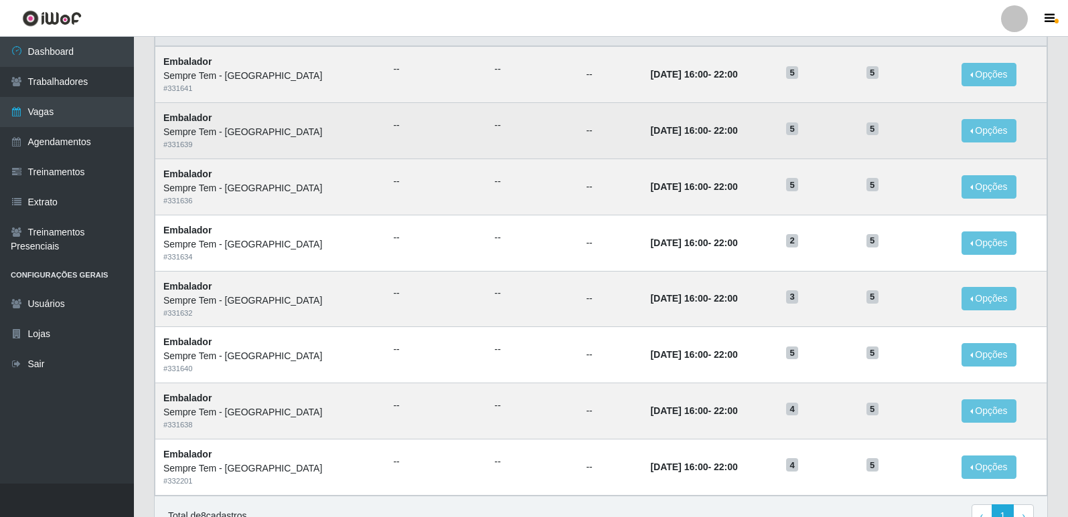
scroll to position [162, 0]
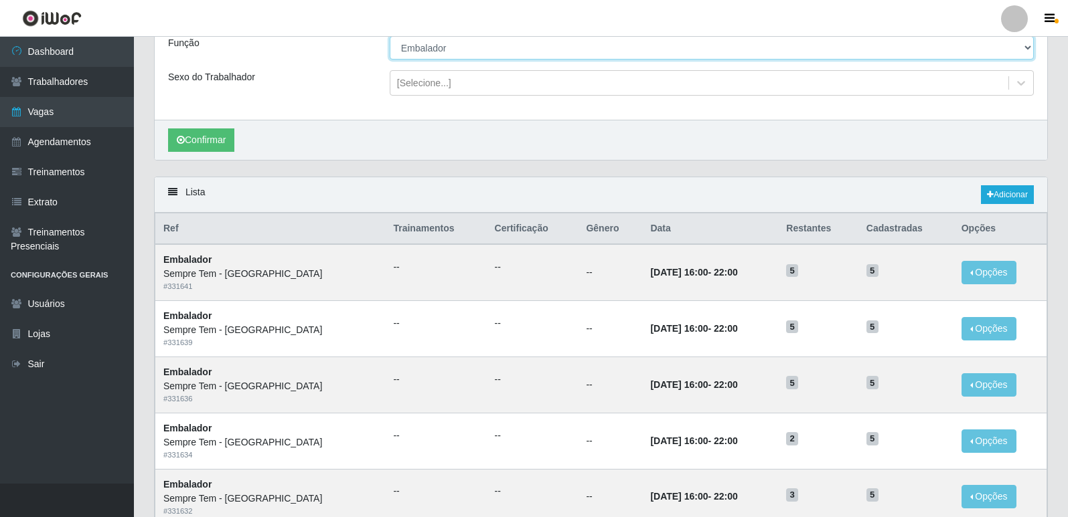
click at [493, 49] on select "[Selecione...] Embalador Embalador + Embalador ++ Repositor Repositor + Reposit…" at bounding box center [712, 47] width 644 height 23
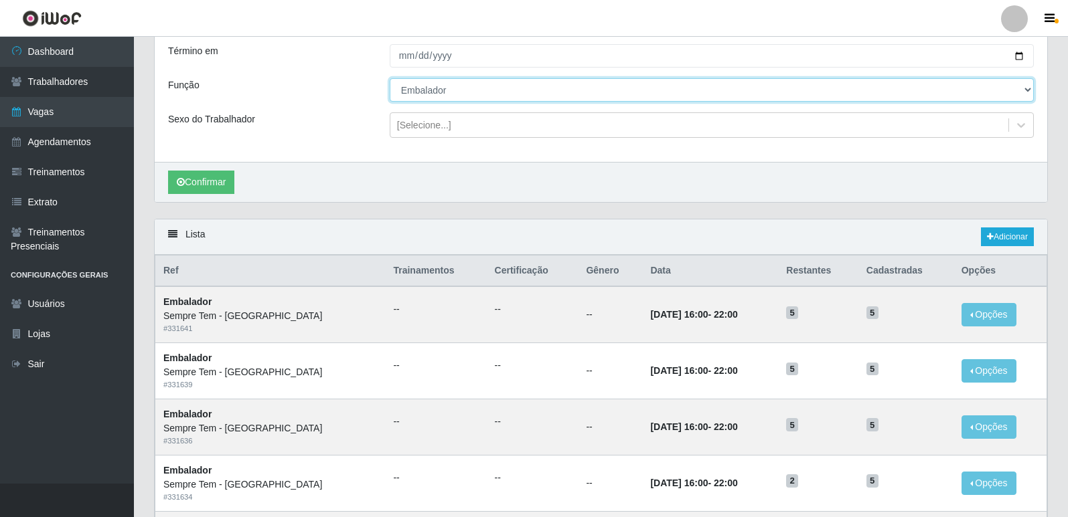
scroll to position [28, 0]
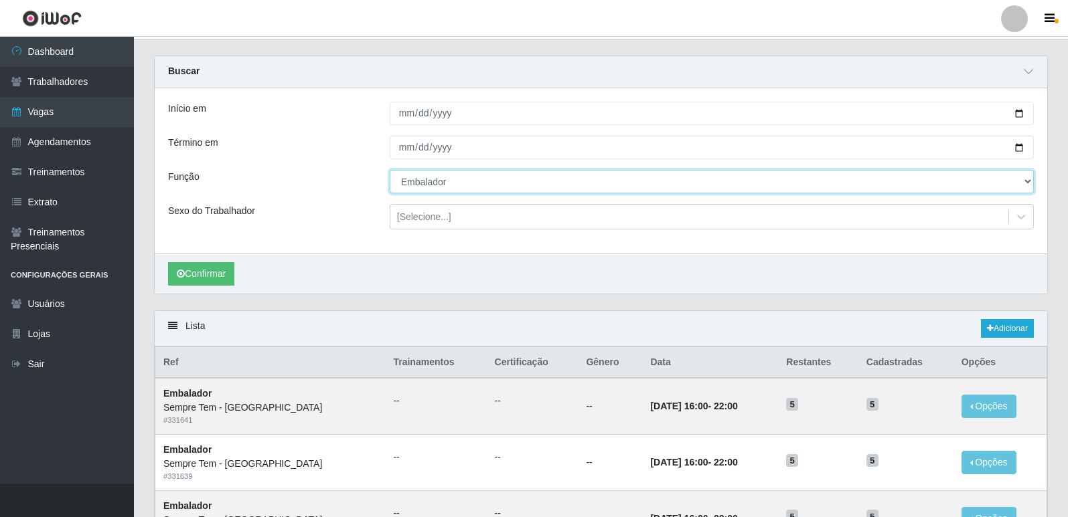
drag, startPoint x: 457, startPoint y: 179, endPoint x: 441, endPoint y: 193, distance: 20.9
click at [457, 179] on select "[Selecione...] Embalador Embalador + Embalador ++ Repositor Repositor + Reposit…" at bounding box center [712, 181] width 644 height 23
select select "70"
click at [390, 171] on select "[Selecione...] Embalador Embalador + Embalador ++ Repositor Repositor + Reposit…" at bounding box center [712, 181] width 644 height 23
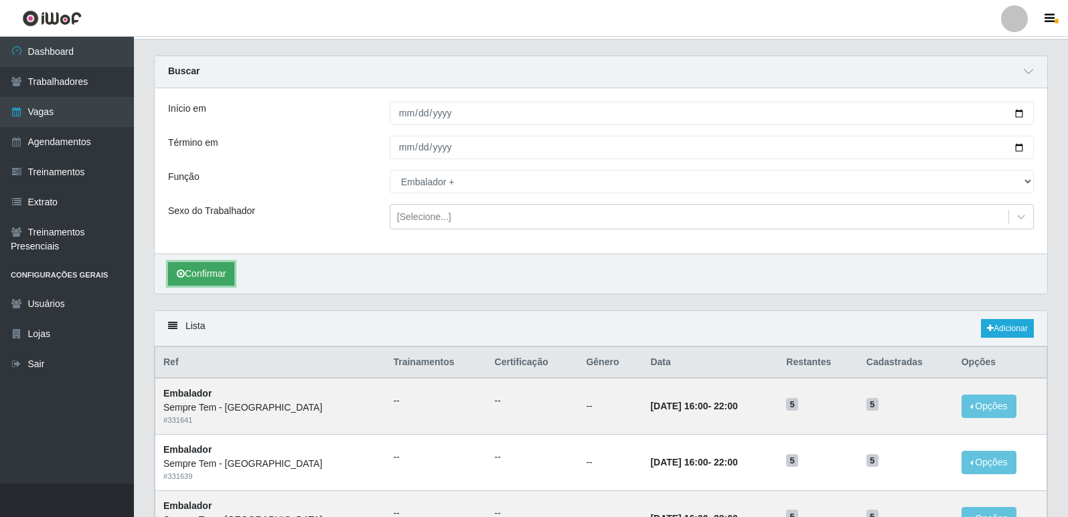
click at [227, 272] on button "Confirmar" at bounding box center [201, 273] width 66 height 23
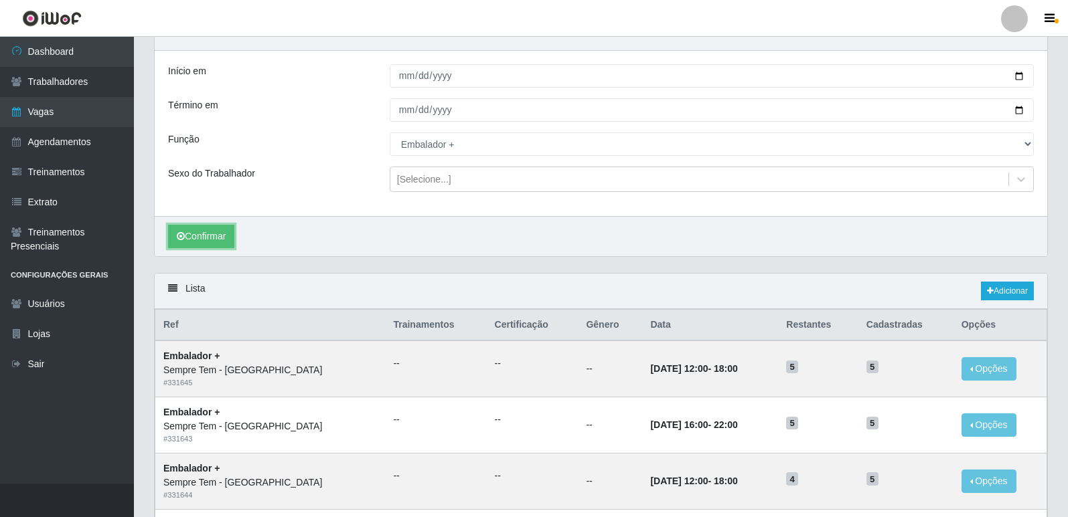
scroll to position [5, 0]
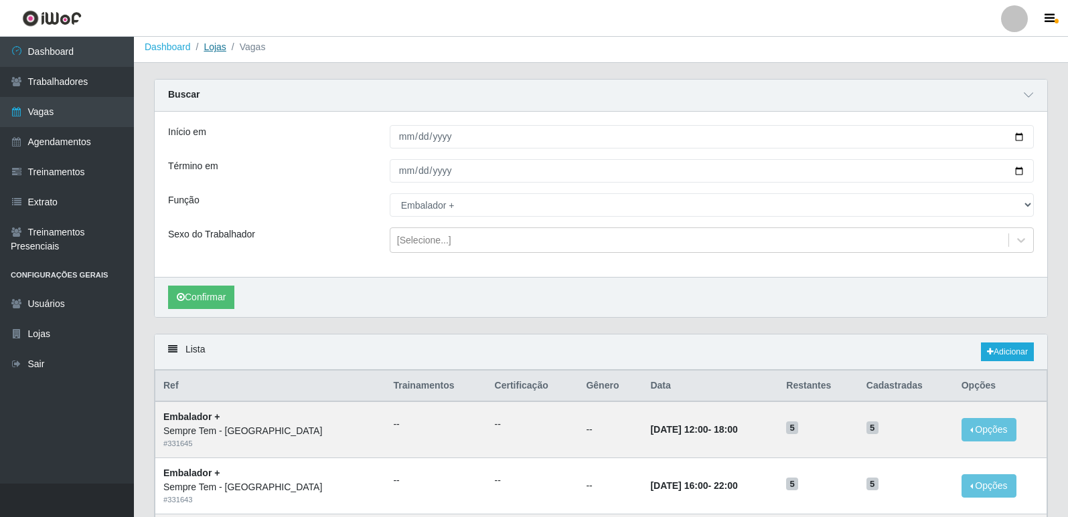
click at [213, 44] on link "Lojas" at bounding box center [214, 47] width 22 height 11
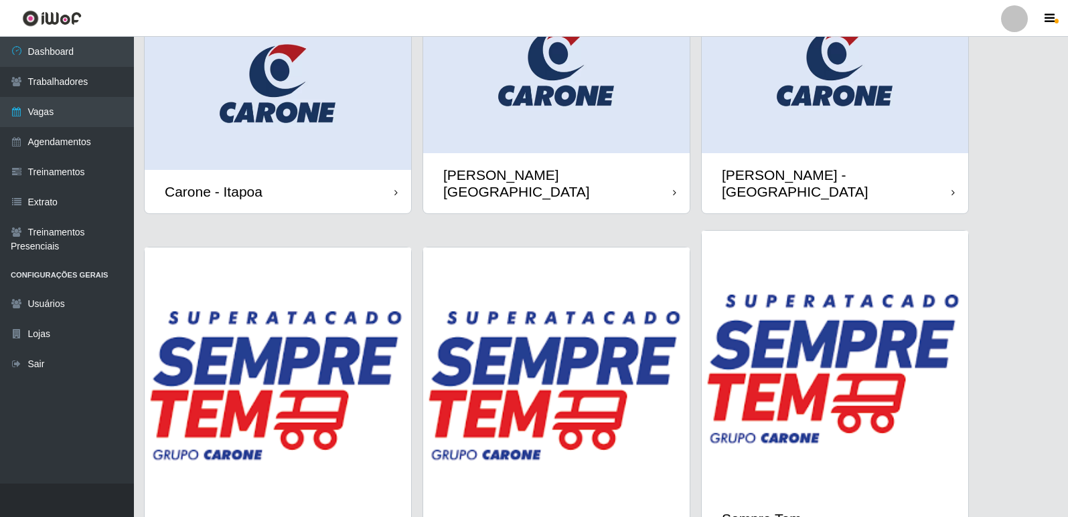
scroll to position [21, 0]
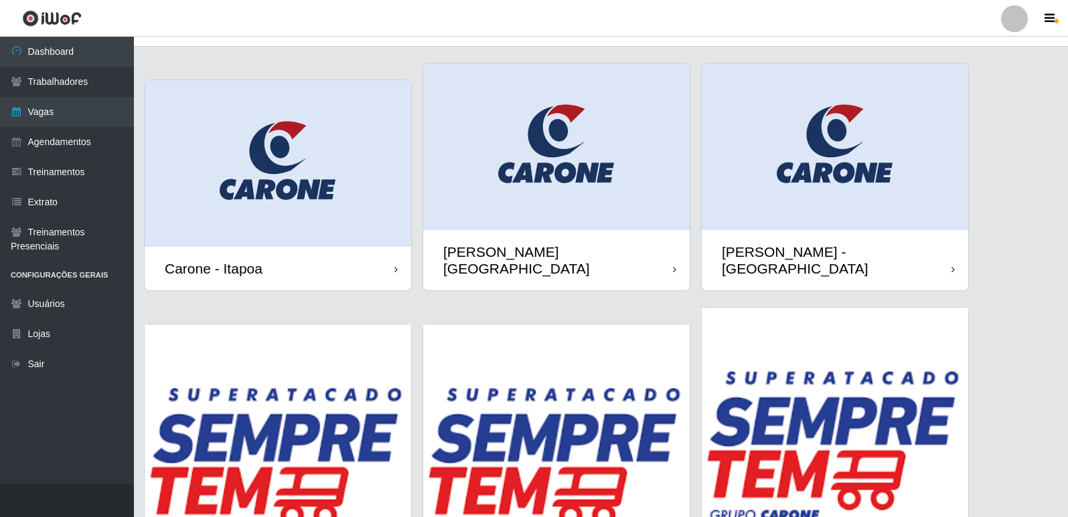
click at [253, 96] on img at bounding box center [278, 163] width 266 height 167
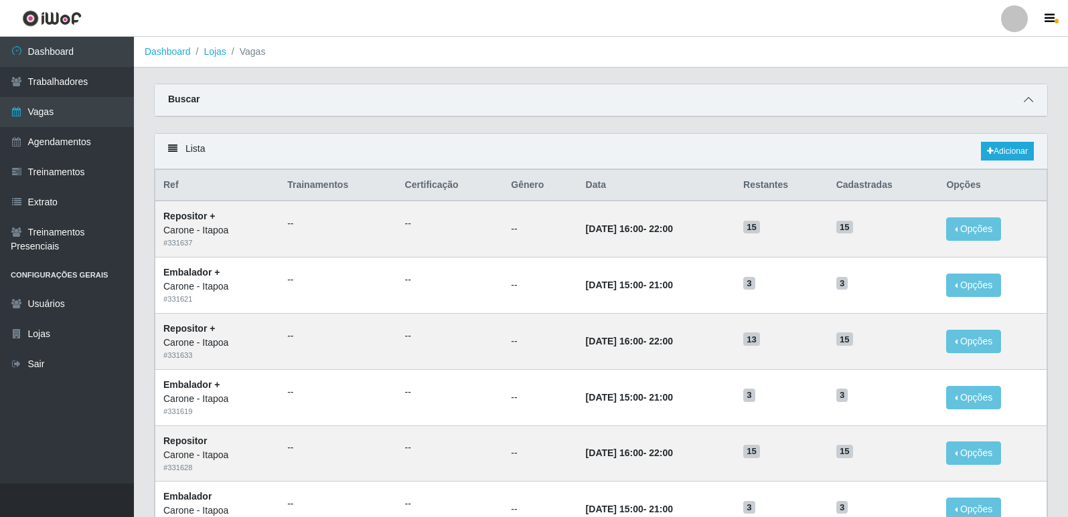
click at [1035, 106] on span at bounding box center [1028, 99] width 16 height 15
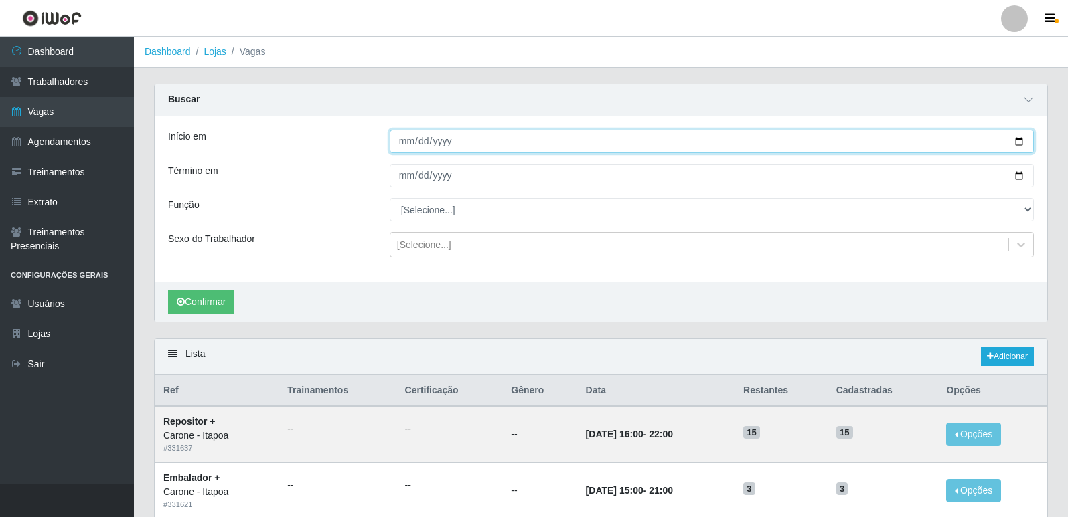
click at [1019, 139] on input "Início em" at bounding box center [712, 141] width 644 height 23
type input "[DATE]"
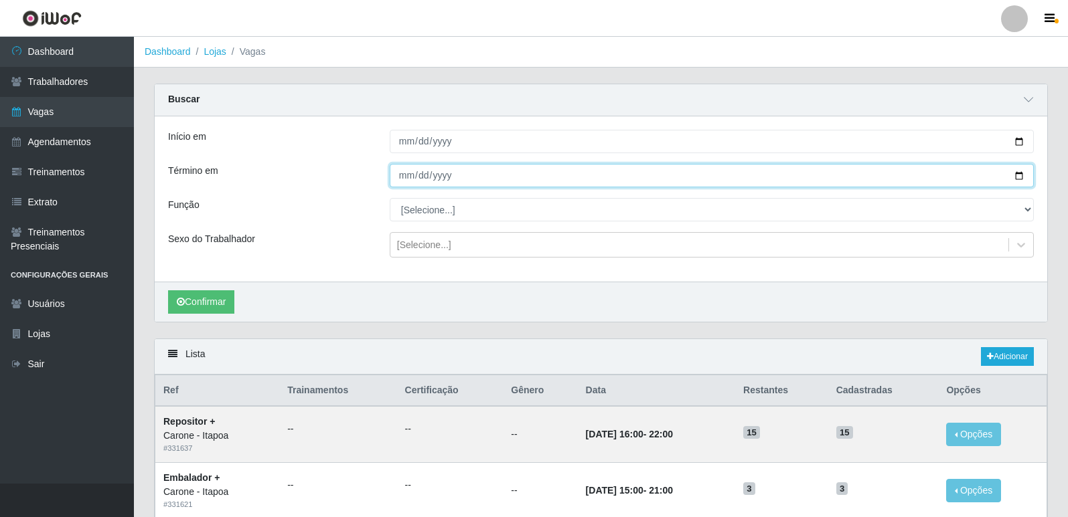
click at [1025, 181] on input "Término em" at bounding box center [712, 175] width 644 height 23
click at [1021, 175] on input "Término em" at bounding box center [712, 175] width 644 height 23
type input "[DATE]"
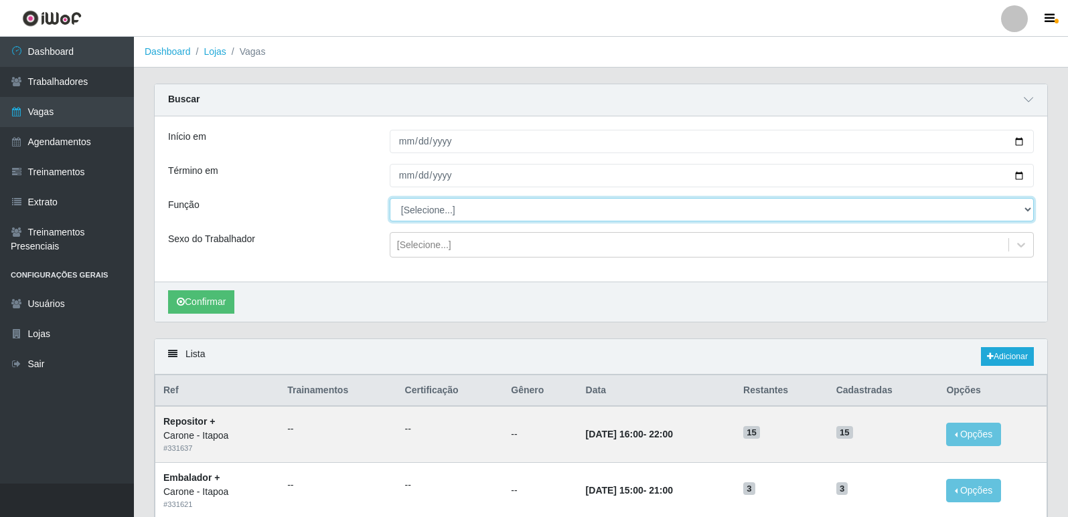
click at [453, 209] on select "[Selecione...] Embalador Embalador + Embalador ++ Repositor Repositor + Reposit…" at bounding box center [712, 209] width 644 height 23
select select "70"
click at [390, 199] on select "[Selecione...] Embalador Embalador + Embalador ++ Repositor Repositor + Reposit…" at bounding box center [712, 209] width 644 height 23
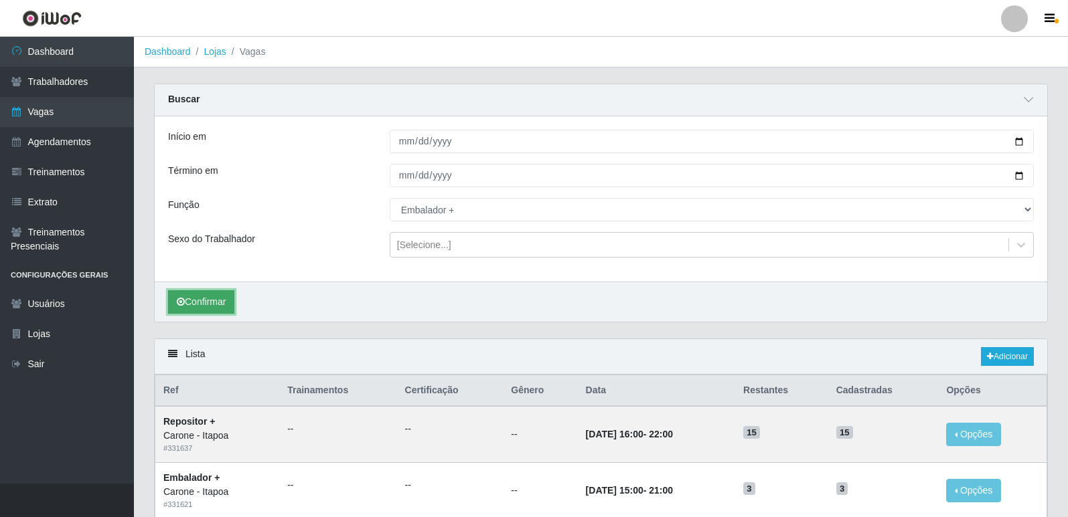
click at [216, 300] on button "Confirmar" at bounding box center [201, 302] width 66 height 23
click at [222, 52] on link "Lojas" at bounding box center [214, 51] width 22 height 11
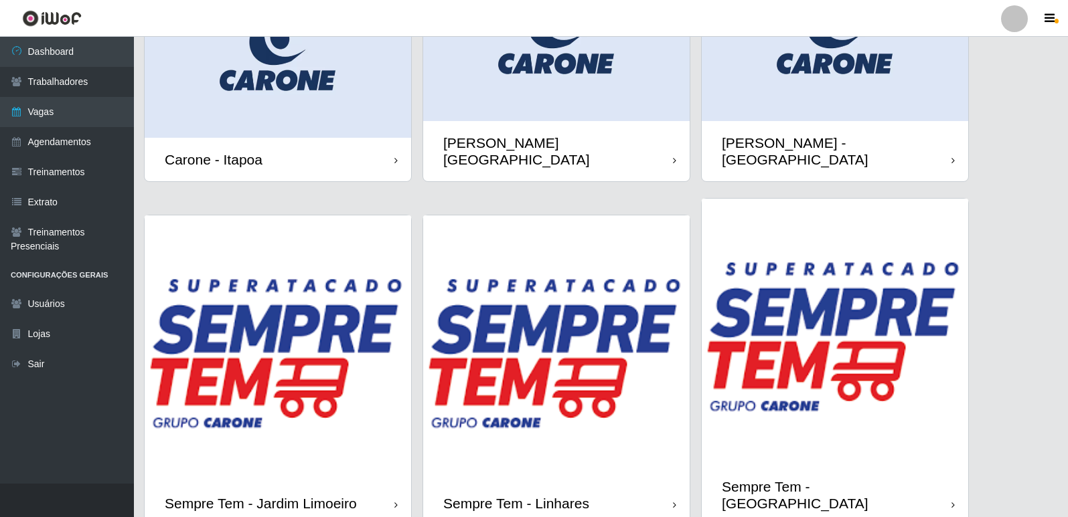
scroll to position [155, 0]
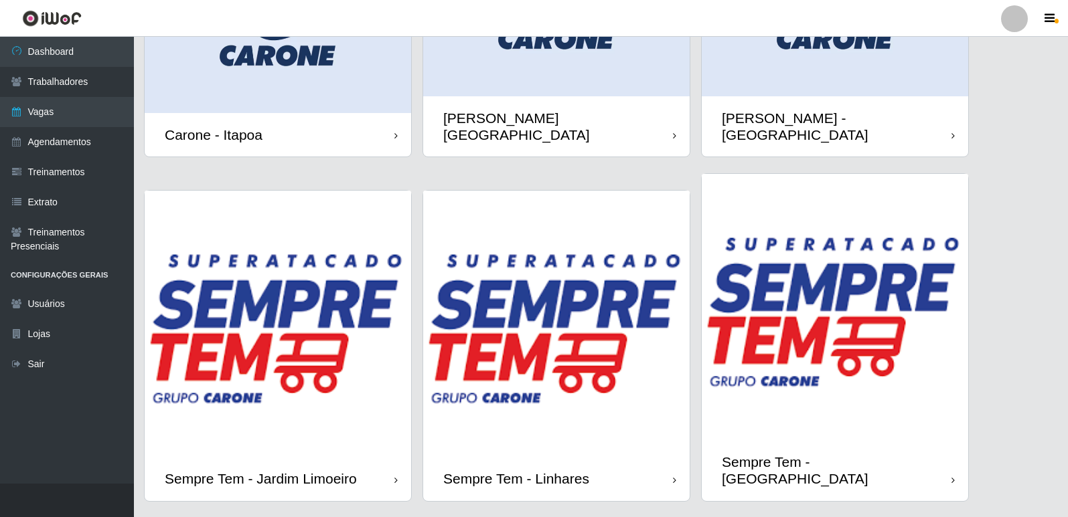
click at [193, 370] on img at bounding box center [278, 324] width 266 height 266
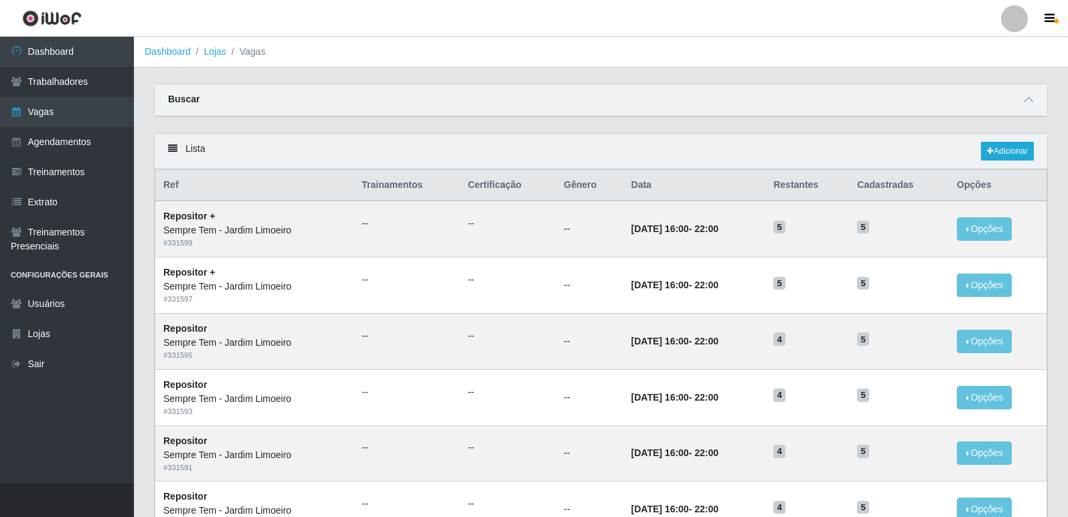
click at [893, 96] on div "Buscar" at bounding box center [601, 100] width 892 height 32
click at [1029, 99] on icon at bounding box center [1027, 99] width 9 height 9
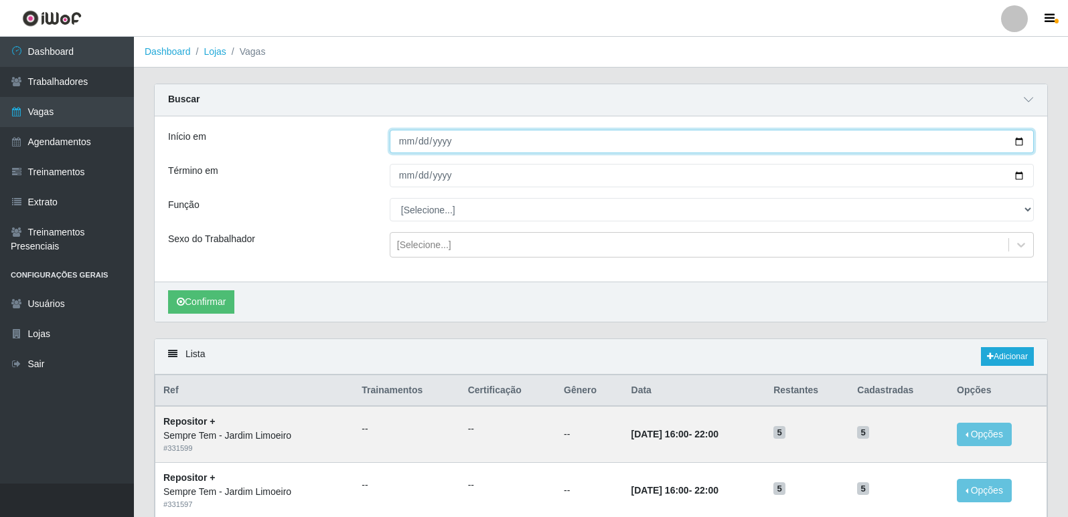
click at [1021, 142] on input "Início em" at bounding box center [712, 141] width 644 height 23
type input "[DATE]"
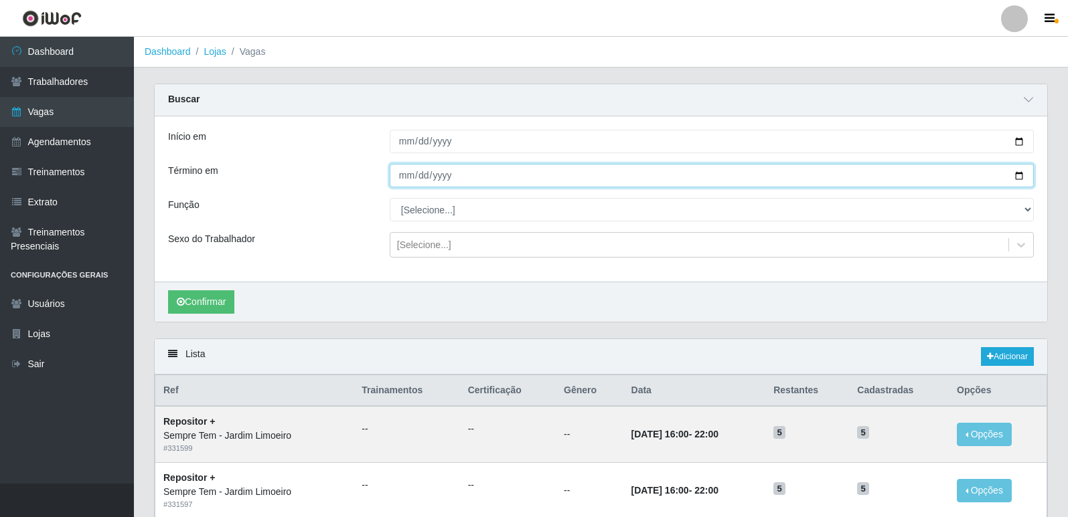
click at [1020, 172] on input "Término em" at bounding box center [712, 175] width 644 height 23
type input "[DATE]"
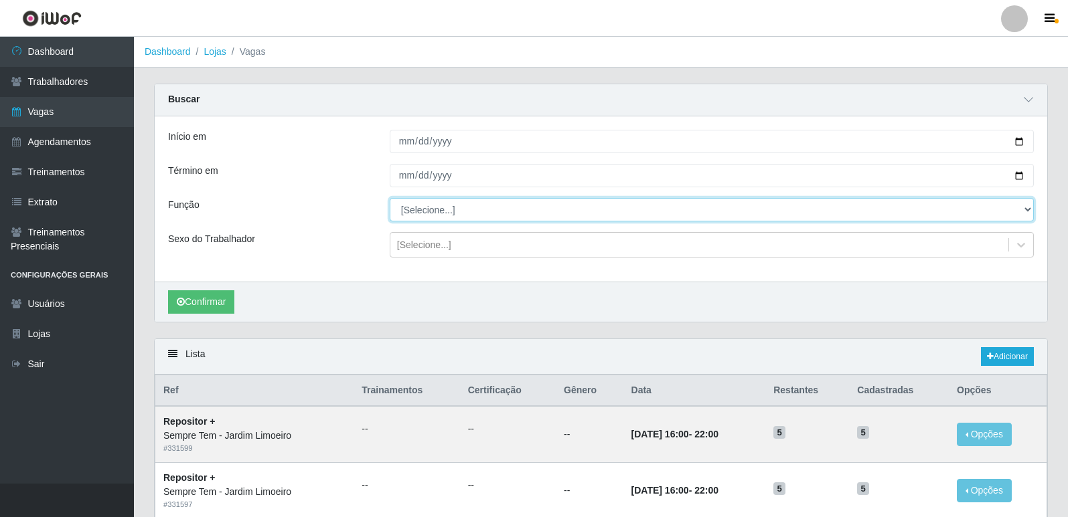
click at [495, 209] on select "[Selecione...] Embalador Embalador + Embalador ++ Repositor Repositor + Reposit…" at bounding box center [712, 209] width 644 height 23
click at [390, 199] on select "[Selecione...] Embalador Embalador + Embalador ++ Repositor Repositor + Reposit…" at bounding box center [712, 209] width 644 height 23
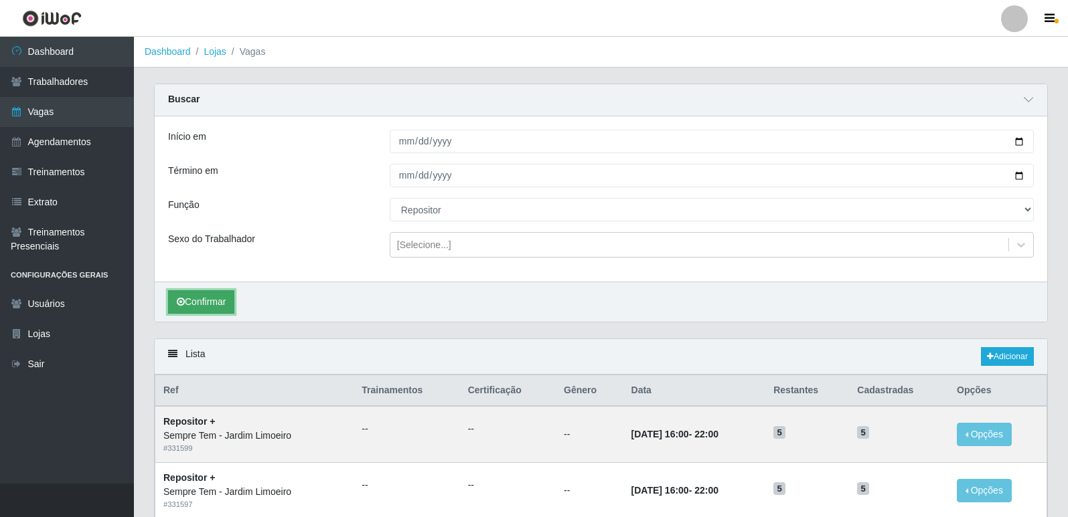
click at [215, 303] on button "Confirmar" at bounding box center [201, 302] width 66 height 23
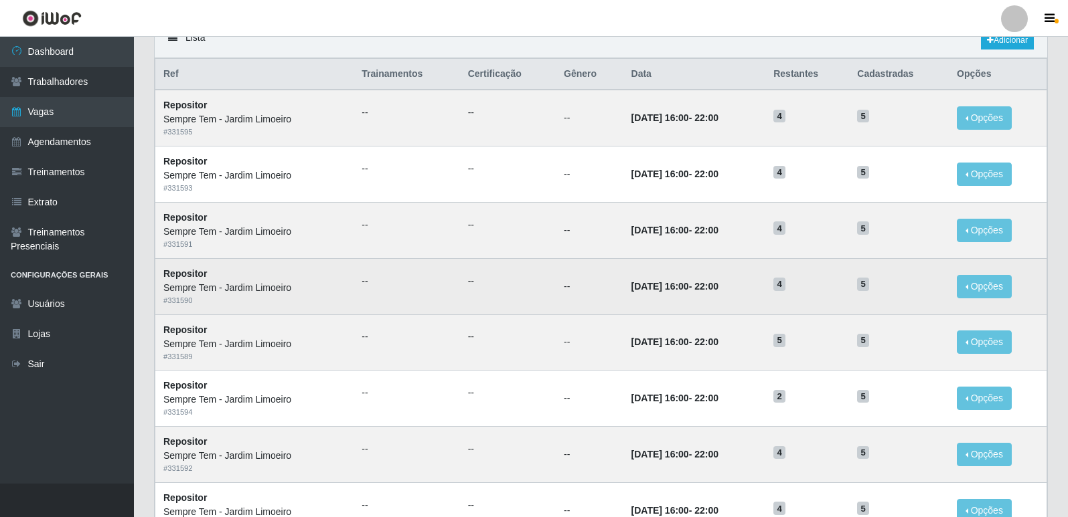
scroll to position [95, 0]
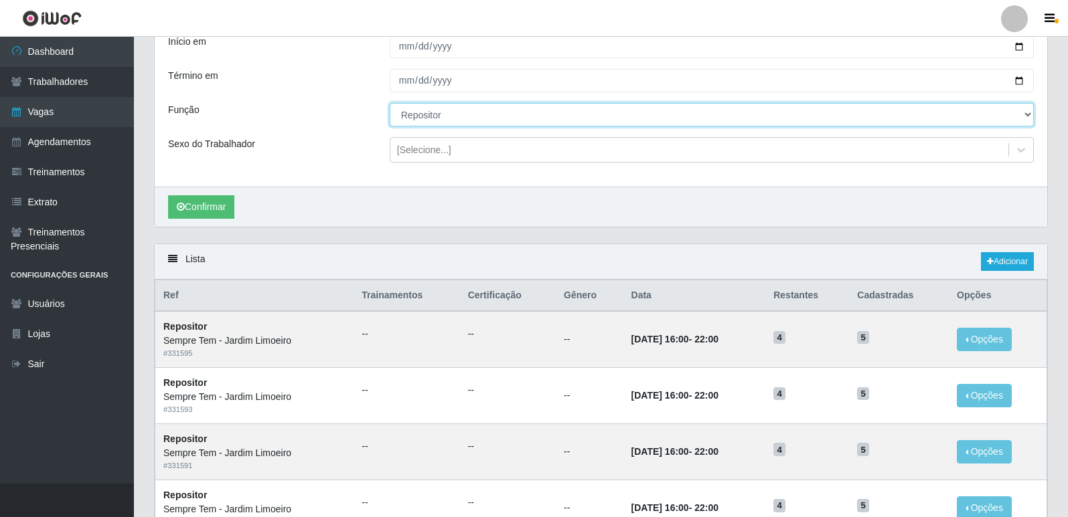
click at [475, 116] on select "[Selecione...] Embalador Embalador + Embalador ++ Repositor Repositor + Reposit…" at bounding box center [712, 114] width 644 height 23
select select "82"
click at [390, 104] on select "[Selecione...] Embalador Embalador + Embalador ++ Repositor Repositor + Reposit…" at bounding box center [712, 114] width 644 height 23
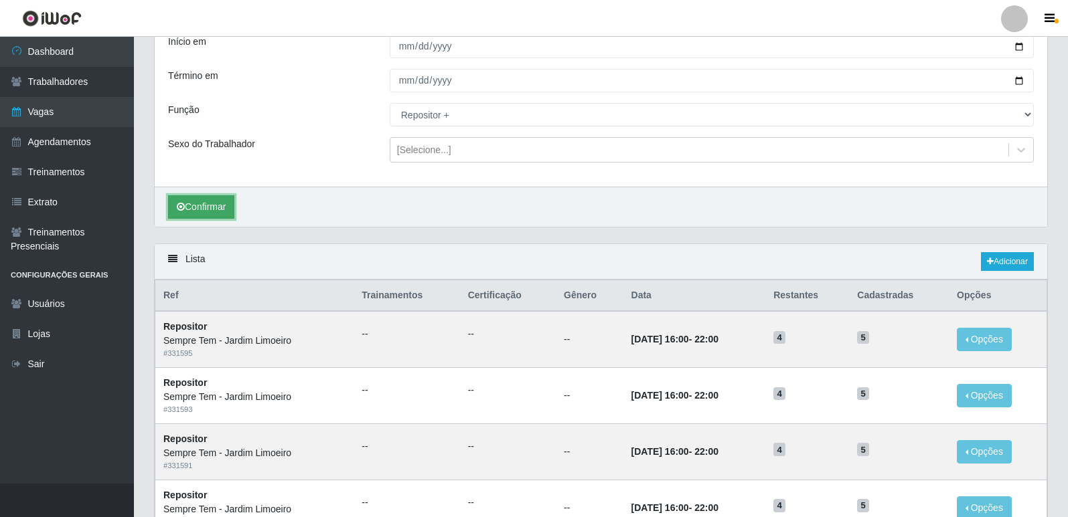
click at [208, 205] on button "Confirmar" at bounding box center [201, 206] width 66 height 23
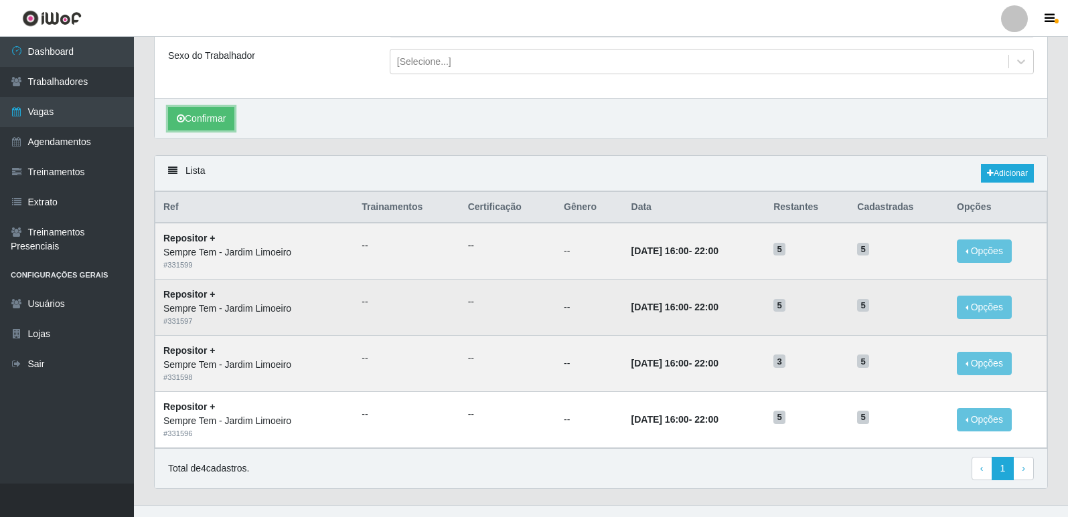
scroll to position [205, 0]
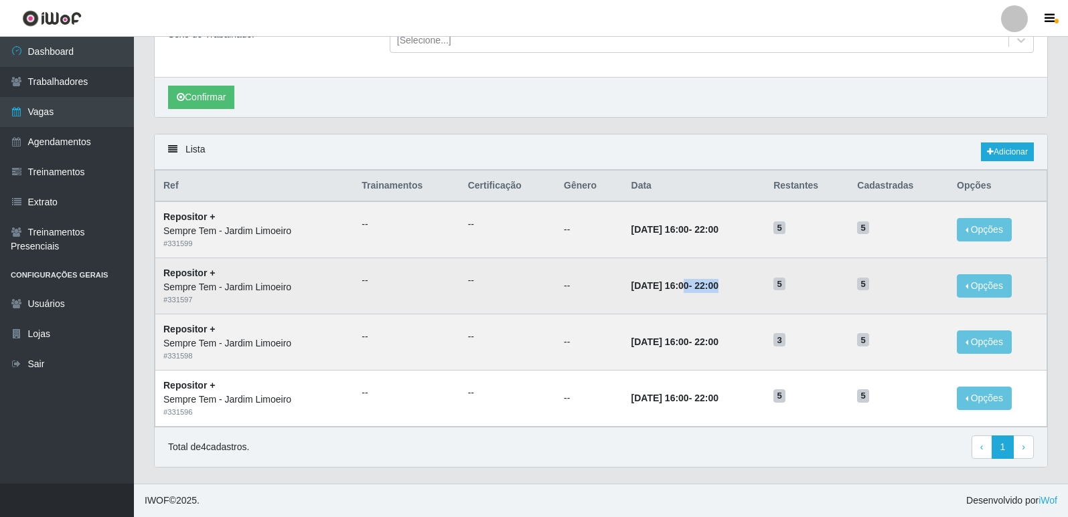
drag, startPoint x: 668, startPoint y: 287, endPoint x: 752, endPoint y: 287, distance: 83.7
click at [752, 287] on td "[DATE] 16:00 - 22:00" at bounding box center [694, 286] width 143 height 56
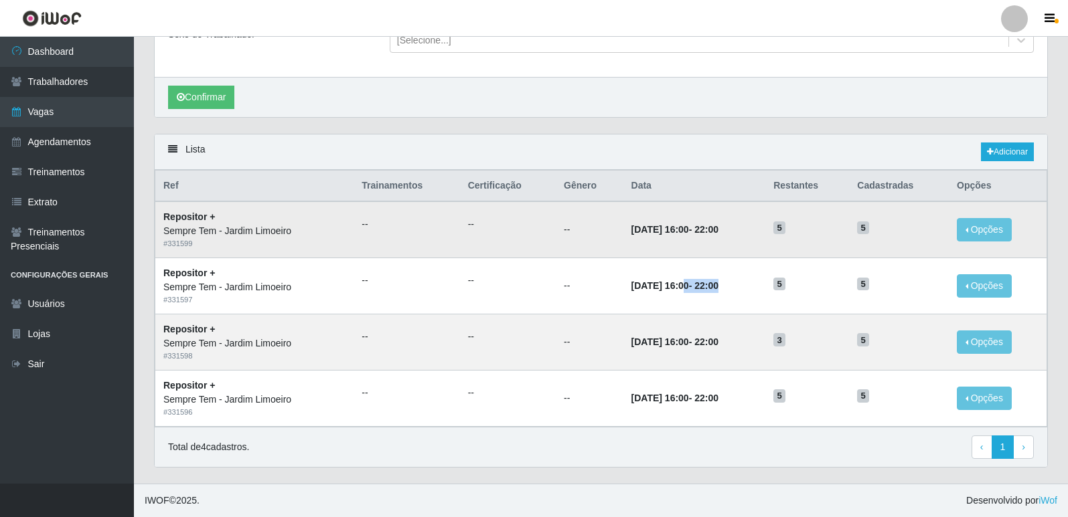
drag, startPoint x: 674, startPoint y: 229, endPoint x: 758, endPoint y: 229, distance: 83.7
click at [758, 229] on td "[DATE] 16:00 - 22:00" at bounding box center [694, 229] width 143 height 56
drag, startPoint x: 665, startPoint y: 337, endPoint x: 727, endPoint y: 343, distance: 61.9
click at [718, 343] on strong "[DATE] 16:00 - 22:00" at bounding box center [674, 342] width 87 height 11
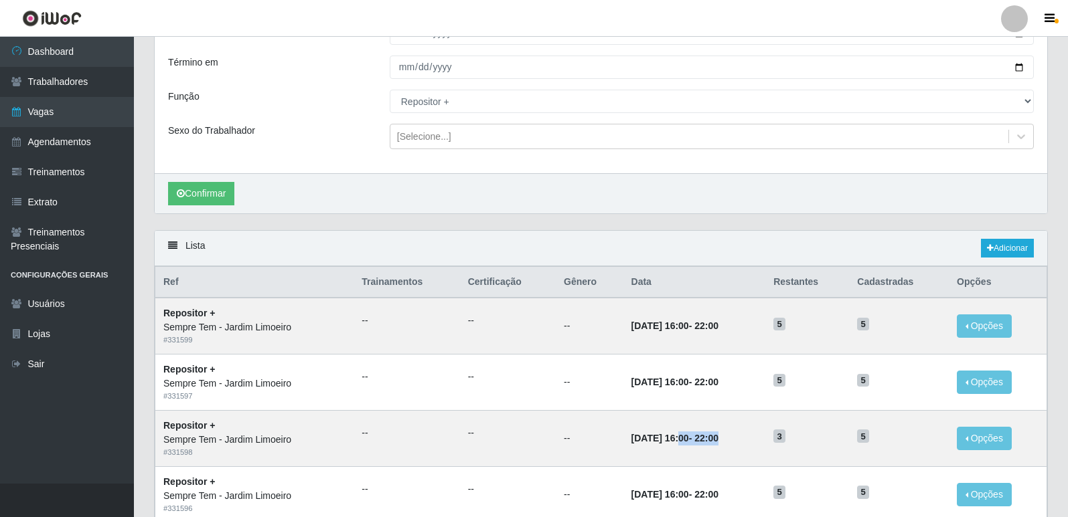
scroll to position [0, 0]
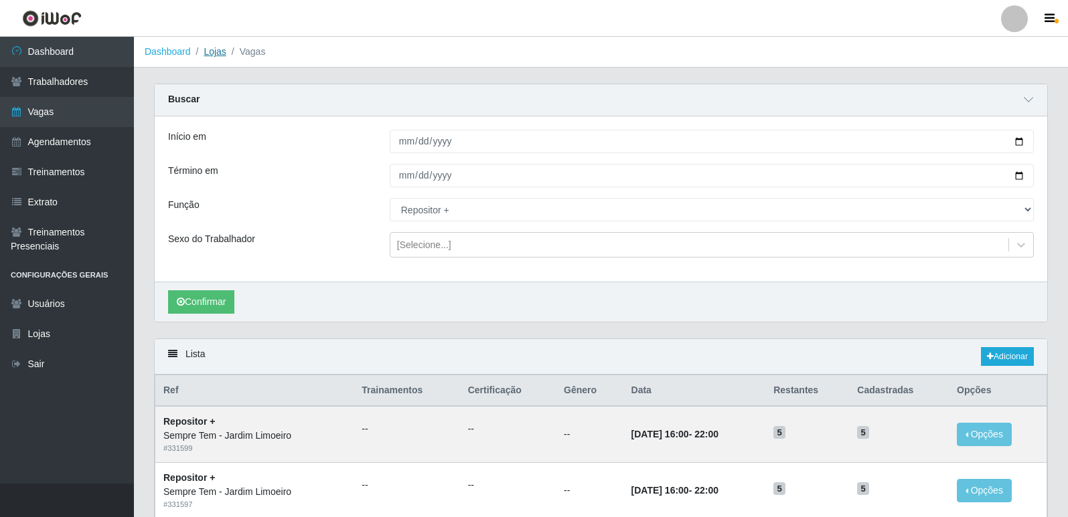
click at [222, 57] on link "Lojas" at bounding box center [214, 51] width 22 height 11
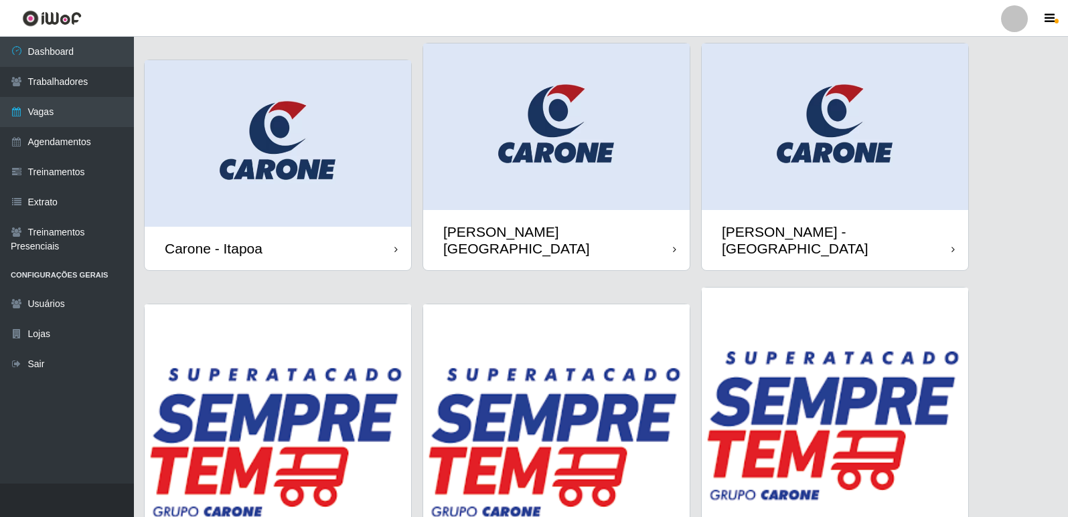
scroll to position [155, 0]
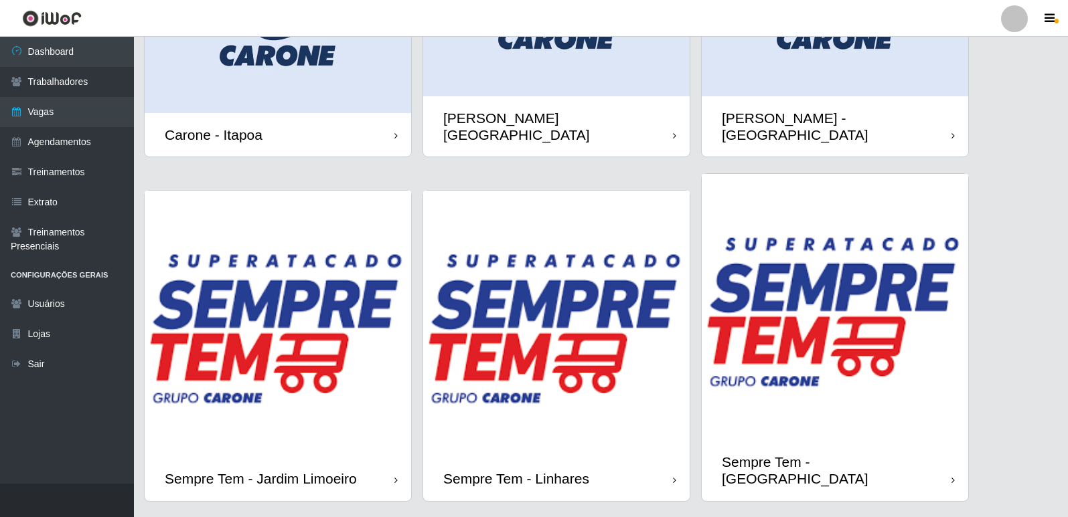
click at [562, 457] on div "Sempre Tem - Linhares" at bounding box center [556, 479] width 266 height 44
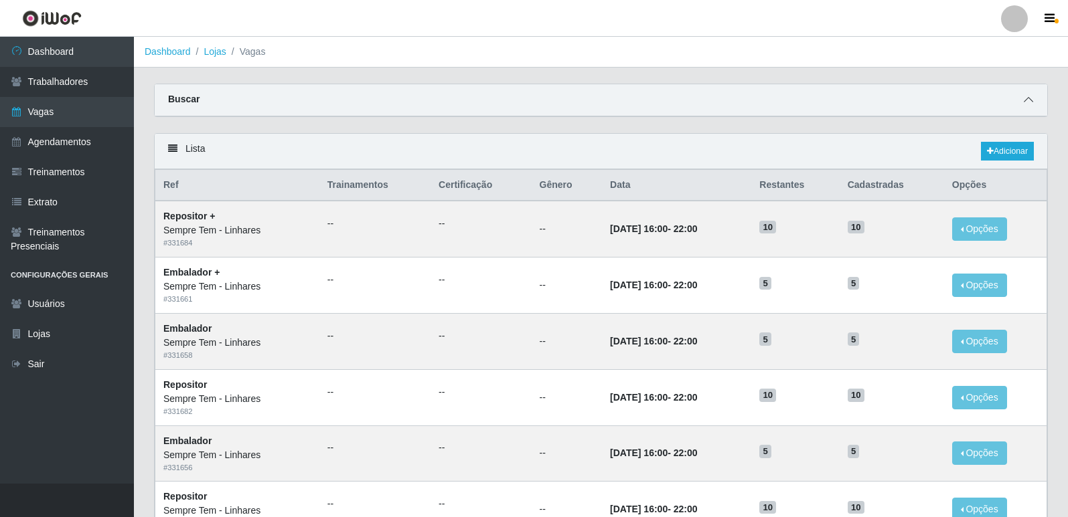
click at [1031, 108] on span at bounding box center [1028, 99] width 16 height 15
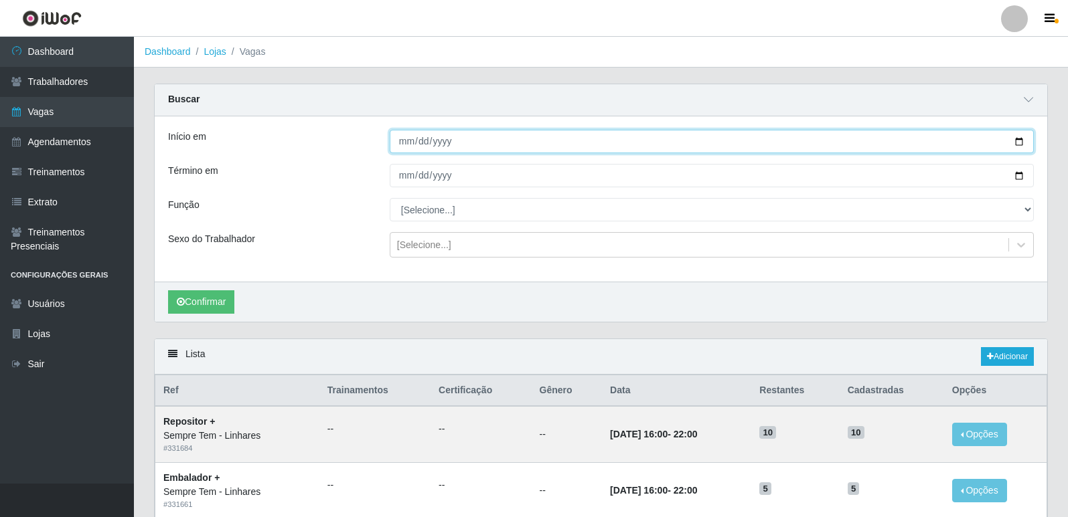
click at [1016, 140] on input "Início em" at bounding box center [712, 141] width 644 height 23
type input "[DATE]"
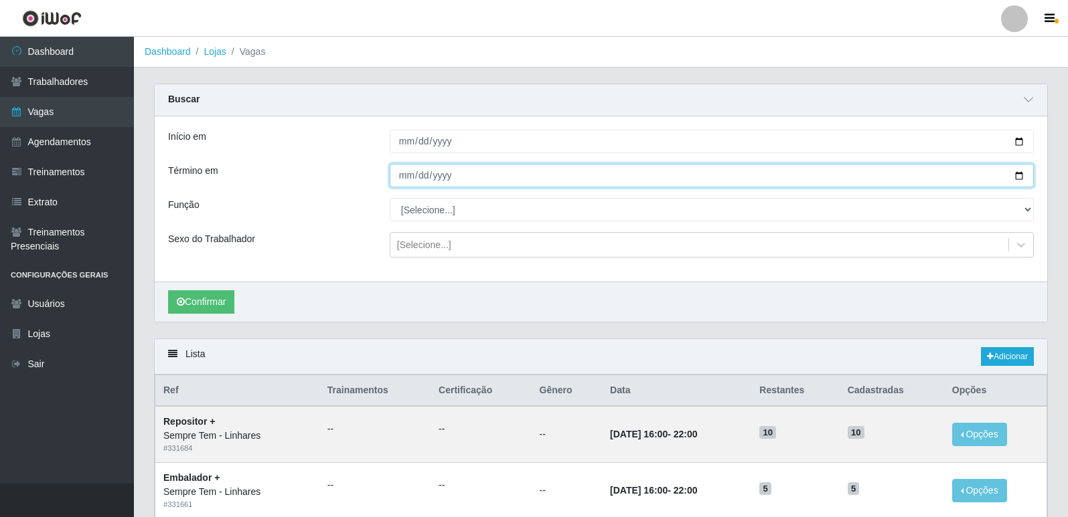
click at [1015, 170] on input "Término em" at bounding box center [712, 175] width 644 height 23
type input "[DATE]"
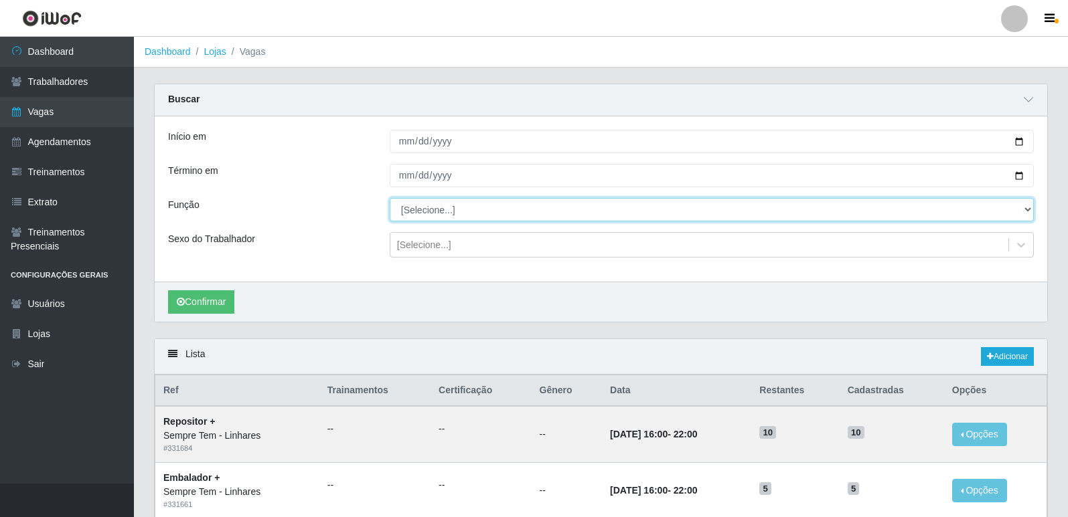
click at [449, 212] on select "[Selecione...] Embalador Embalador + Embalador ++ Repositor Repositor + Reposit…" at bounding box center [712, 209] width 644 height 23
click at [390, 199] on select "[Selecione...] Embalador Embalador + Embalador ++ Repositor Repositor + Reposit…" at bounding box center [712, 209] width 644 height 23
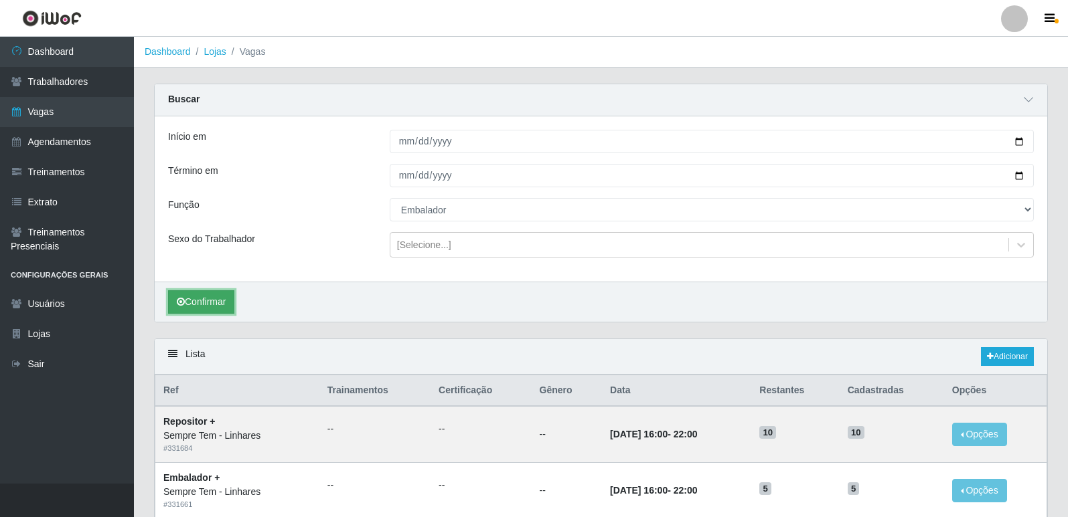
click at [228, 299] on button "Confirmar" at bounding box center [201, 302] width 66 height 23
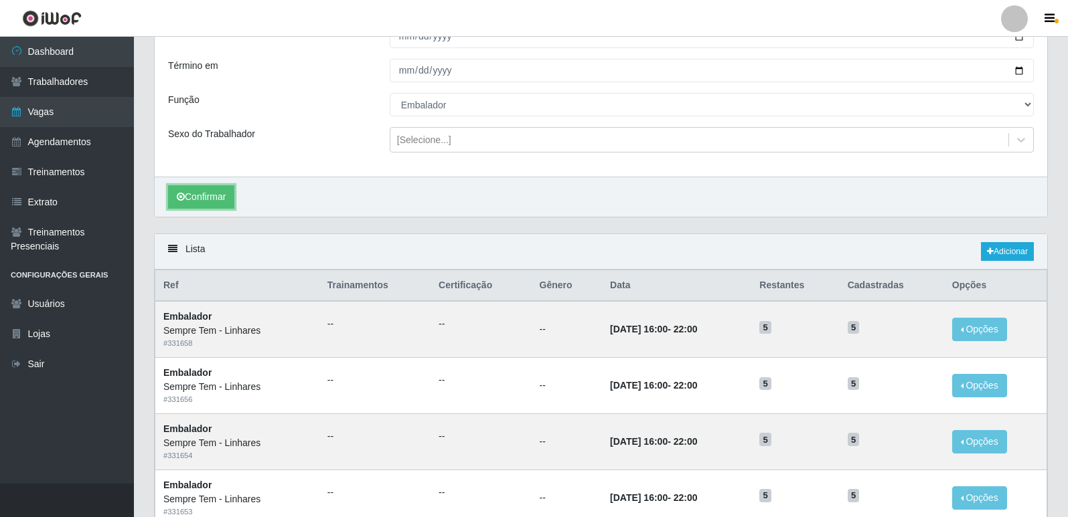
scroll to position [28, 0]
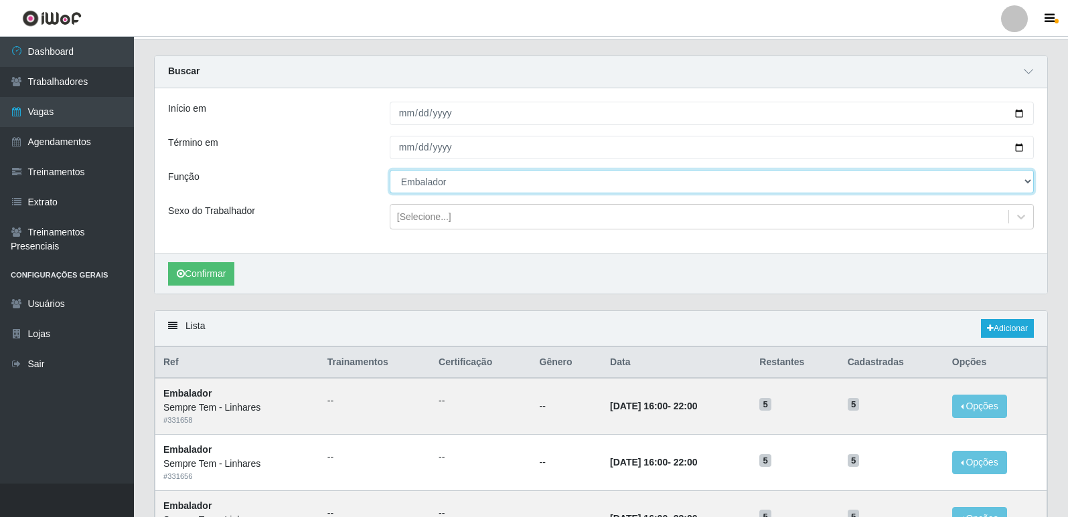
click at [496, 187] on select "[Selecione...] Embalador Embalador + Embalador ++ Repositor Repositor + Reposit…" at bounding box center [712, 181] width 644 height 23
click at [390, 171] on select "[Selecione...] Embalador Embalador + Embalador ++ Repositor Repositor + Reposit…" at bounding box center [712, 181] width 644 height 23
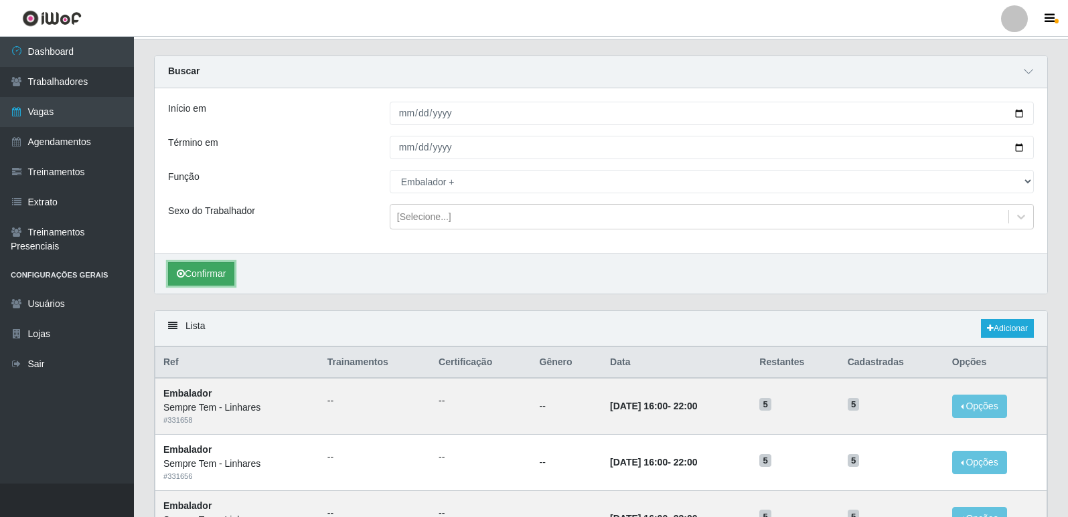
click at [207, 265] on button "Confirmar" at bounding box center [201, 273] width 66 height 23
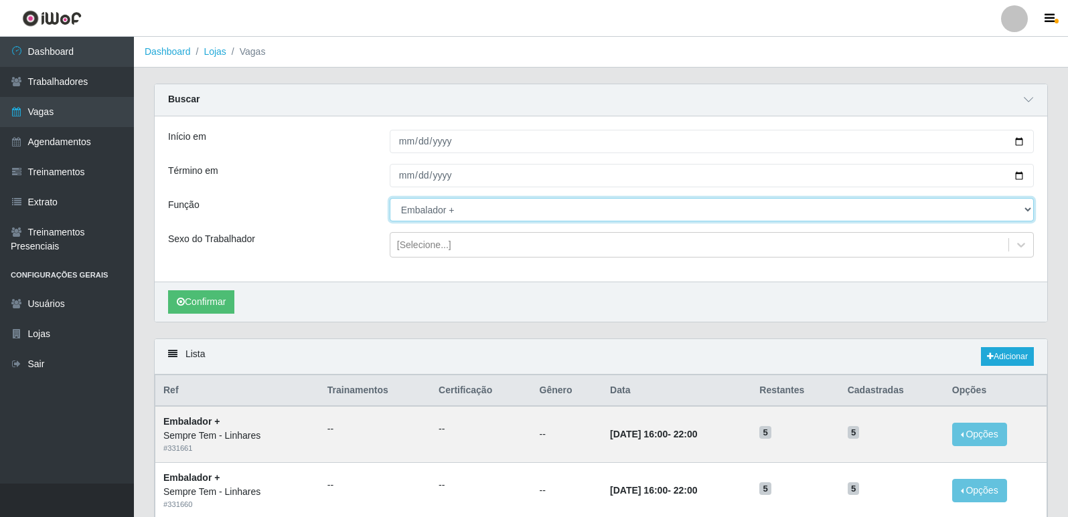
drag, startPoint x: 505, startPoint y: 212, endPoint x: 491, endPoint y: 221, distance: 17.1
click at [505, 212] on select "[Selecione...] Embalador Embalador + Embalador ++ Repositor Repositor + Reposit…" at bounding box center [712, 209] width 644 height 23
click at [390, 199] on select "[Selecione...] Embalador Embalador + Embalador ++ Repositor Repositor + Reposit…" at bounding box center [712, 209] width 644 height 23
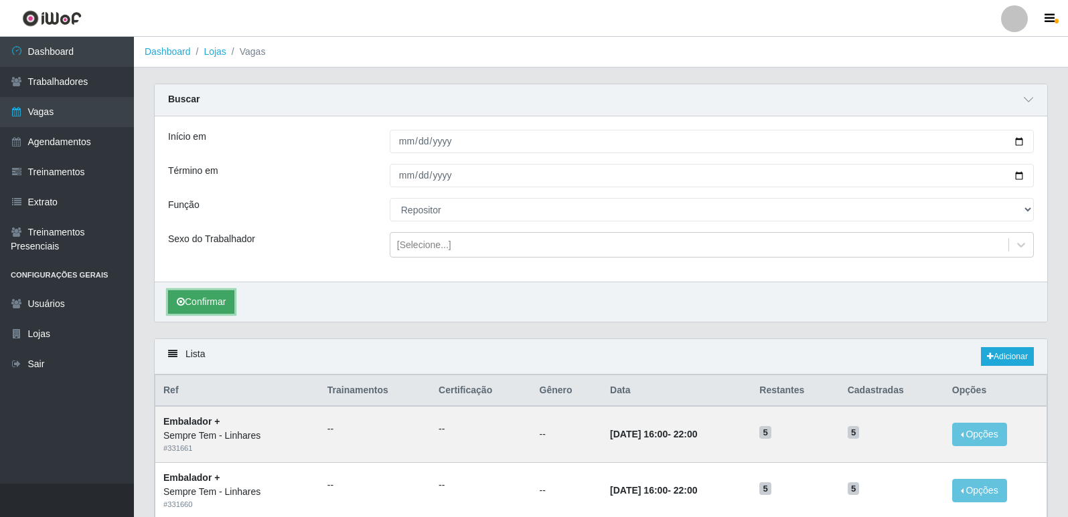
click at [220, 297] on button "Confirmar" at bounding box center [201, 302] width 66 height 23
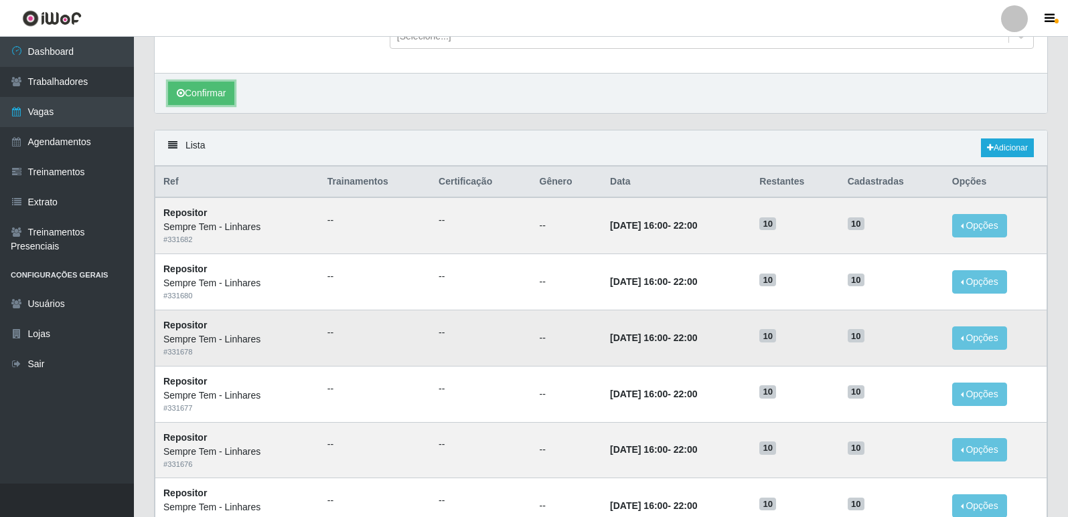
scroll to position [28, 0]
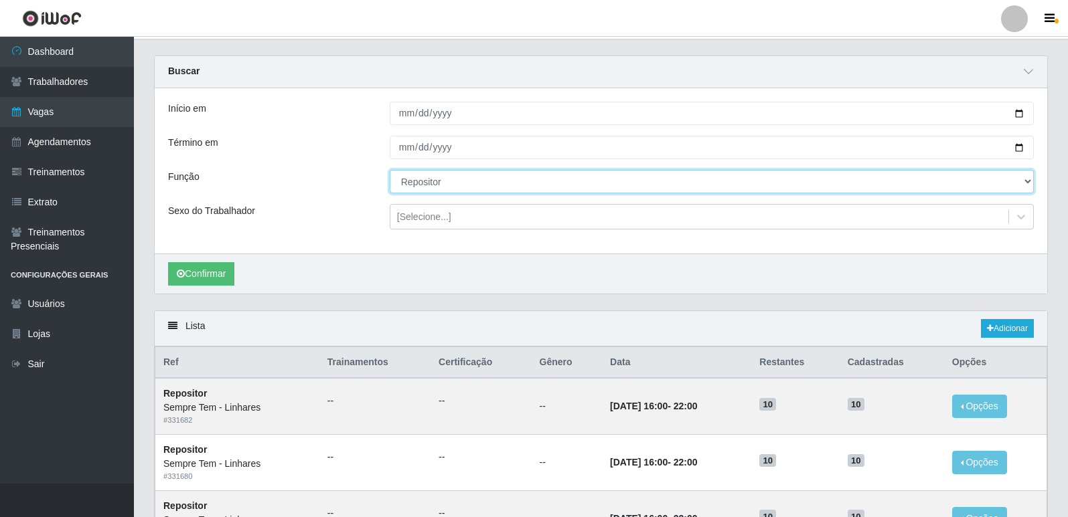
click at [495, 187] on select "[Selecione...] Embalador Embalador + Embalador ++ Repositor Repositor + Reposit…" at bounding box center [712, 181] width 644 height 23
select select "82"
click at [390, 171] on select "[Selecione...] Embalador Embalador + Embalador ++ Repositor Repositor + Reposit…" at bounding box center [712, 181] width 644 height 23
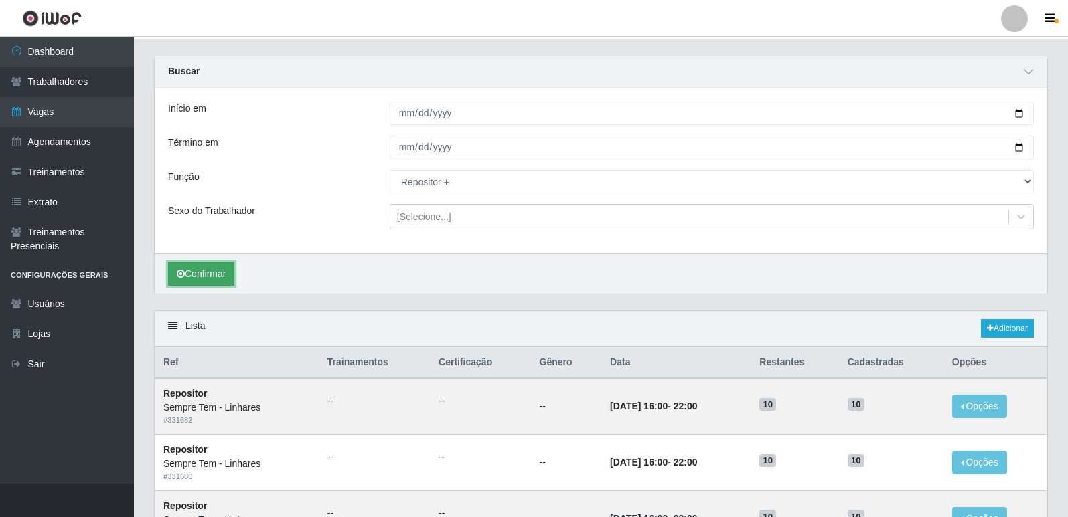
click at [214, 272] on button "Confirmar" at bounding box center [201, 273] width 66 height 23
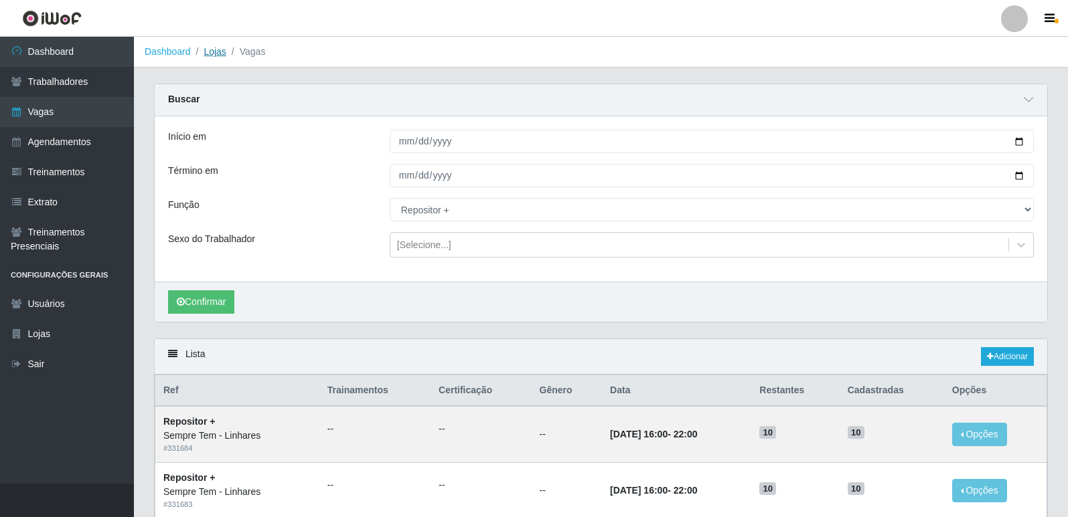
click at [222, 50] on link "Lojas" at bounding box center [214, 51] width 22 height 11
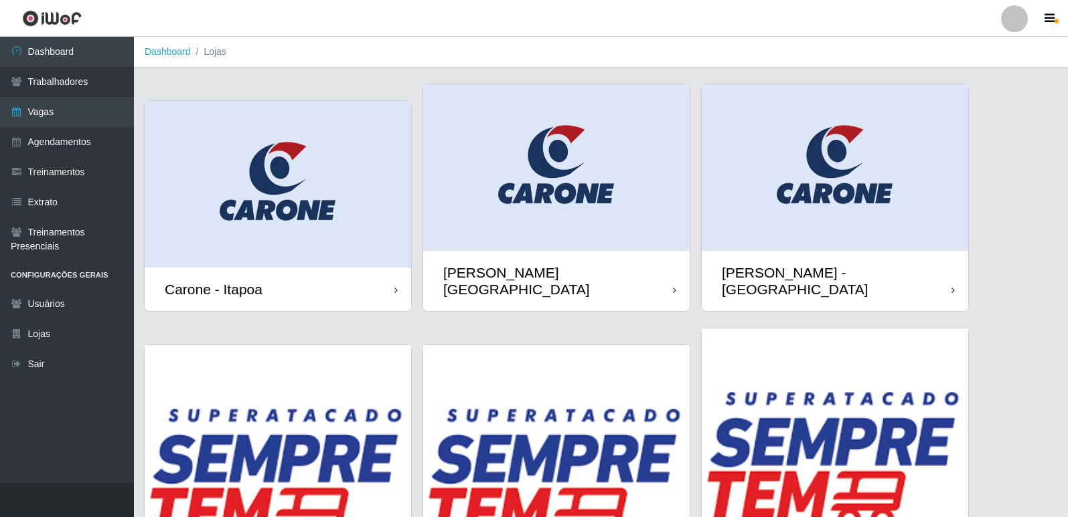
click at [604, 185] on img at bounding box center [556, 167] width 266 height 167
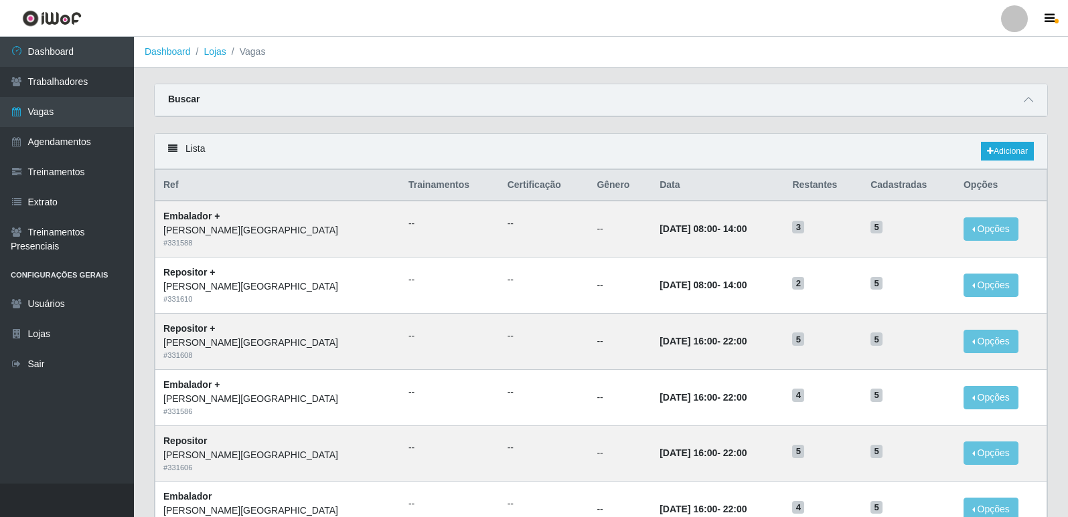
click at [306, 101] on div "Buscar" at bounding box center [601, 100] width 892 height 32
click at [1025, 96] on icon at bounding box center [1027, 99] width 9 height 9
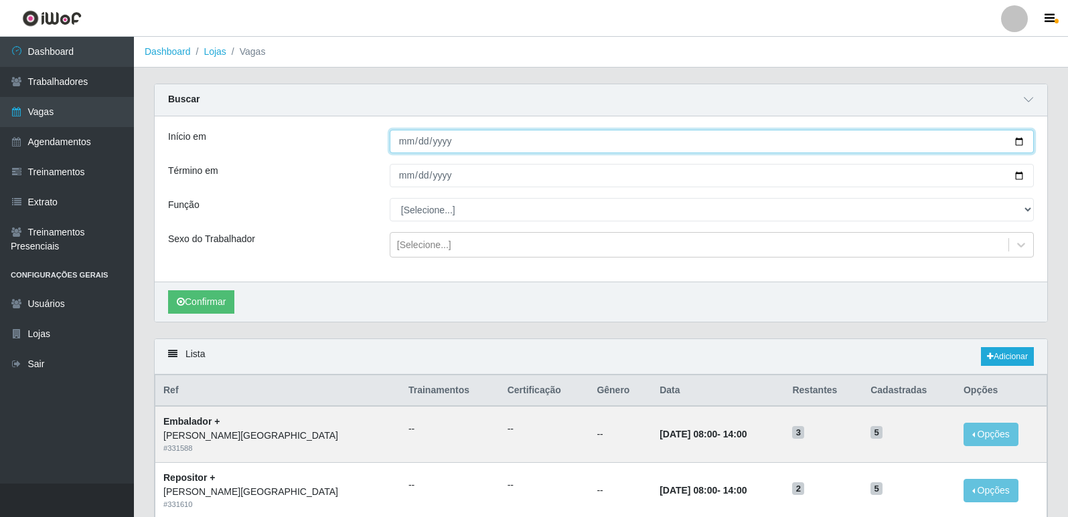
click at [1017, 137] on input "Início em" at bounding box center [712, 141] width 644 height 23
type input "[DATE]"
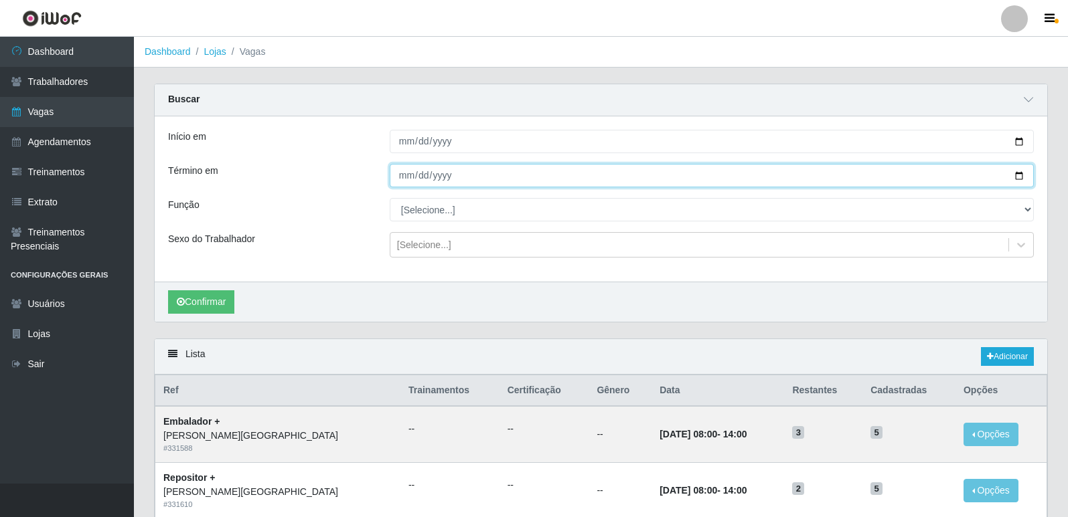
click at [1023, 177] on input "Término em" at bounding box center [712, 175] width 644 height 23
type input "[DATE]"
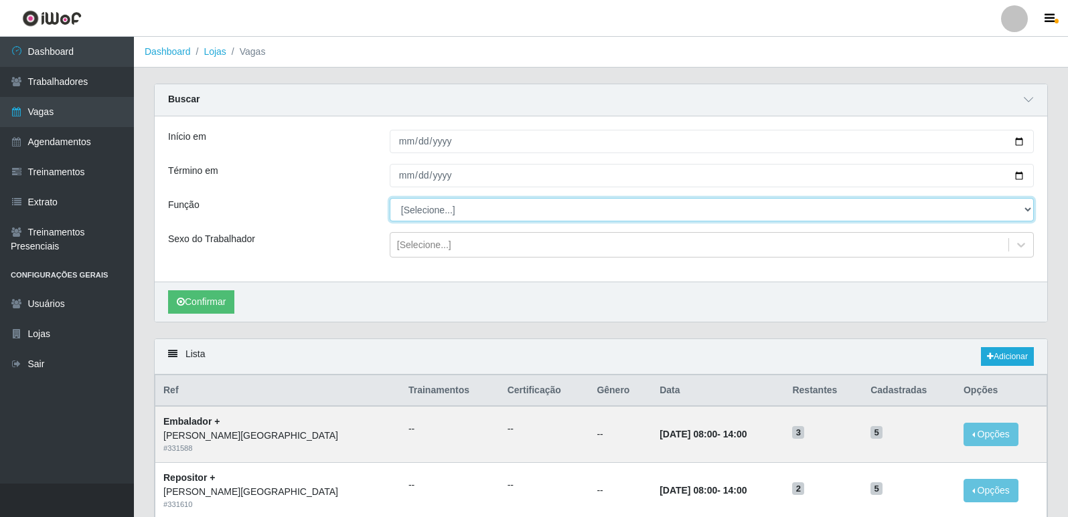
drag, startPoint x: 461, startPoint y: 205, endPoint x: 459, endPoint y: 222, distance: 16.2
click at [461, 205] on select "[Selecione...] Embalador Embalador + Embalador ++ Repositor Repositor + Reposit…" at bounding box center [712, 209] width 644 height 23
click at [390, 199] on select "[Selecione...] Embalador Embalador + Embalador ++ Repositor Repositor + Reposit…" at bounding box center [712, 209] width 644 height 23
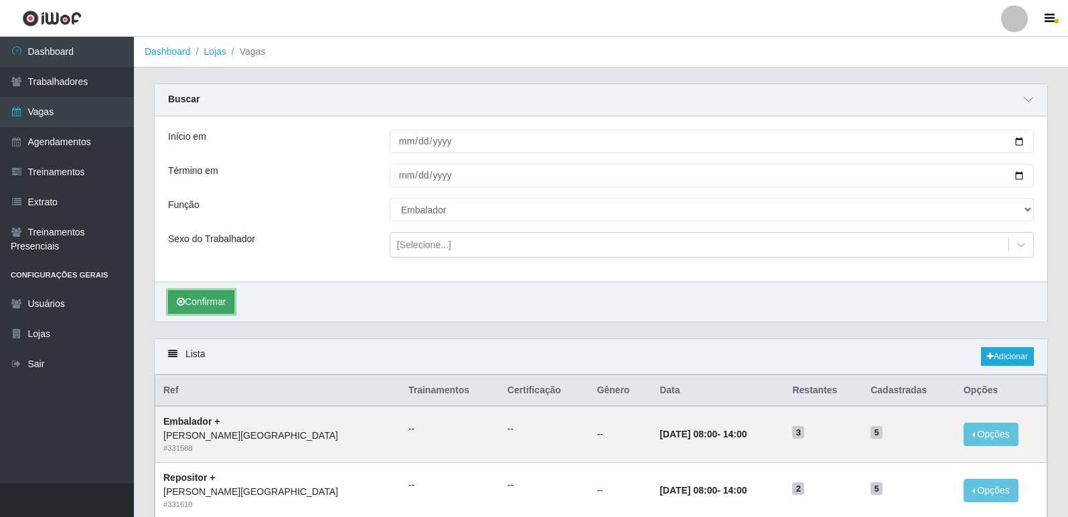
click at [222, 301] on button "Confirmar" at bounding box center [201, 302] width 66 height 23
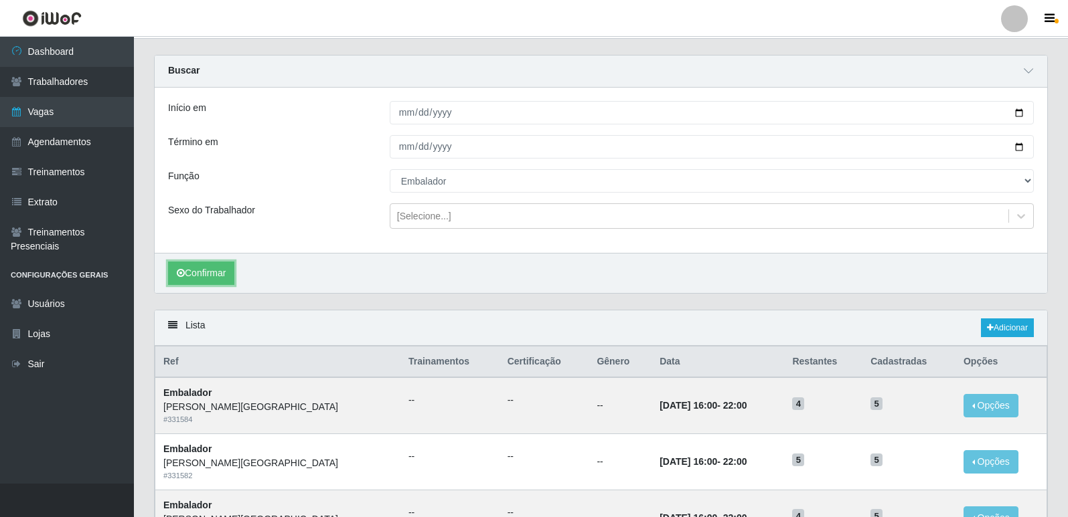
scroll to position [28, 0]
click at [419, 194] on div "Início em [DATE] Término em [DATE] Função [Selecione...] Embalador Embalador + …" at bounding box center [601, 170] width 892 height 165
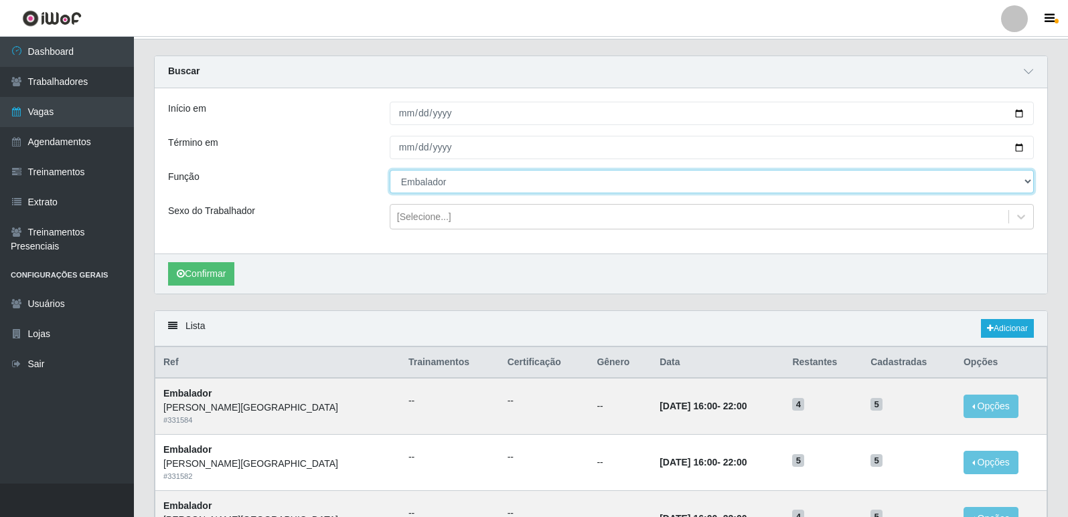
drag, startPoint x: 422, startPoint y: 183, endPoint x: 424, endPoint y: 193, distance: 11.0
click at [422, 183] on select "[Selecione...] Embalador Embalador + Embalador ++ Repositor Repositor + Reposit…" at bounding box center [712, 181] width 644 height 23
click at [390, 171] on select "[Selecione...] Embalador Embalador + Embalador ++ Repositor Repositor + Reposit…" at bounding box center [712, 181] width 644 height 23
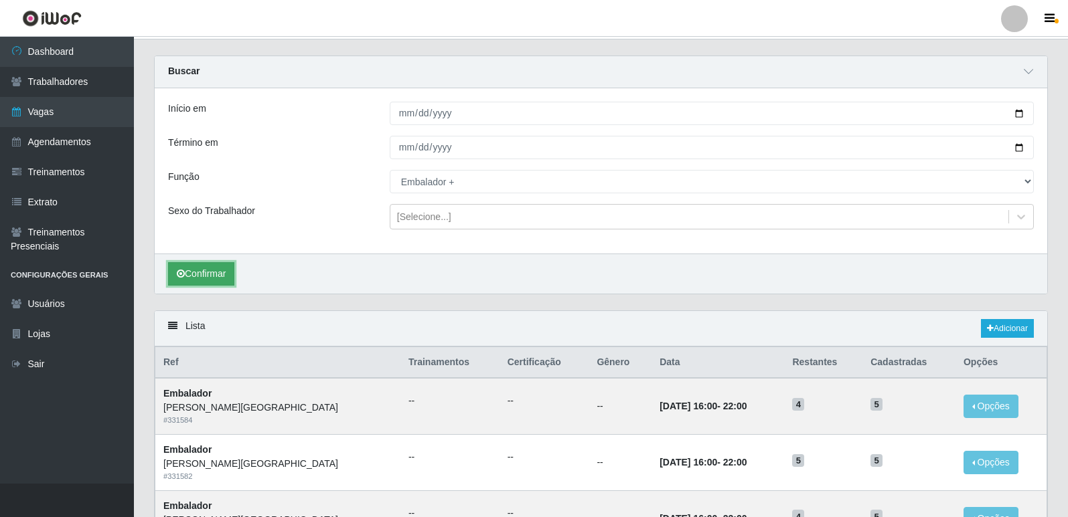
click at [216, 269] on button "Confirmar" at bounding box center [201, 273] width 66 height 23
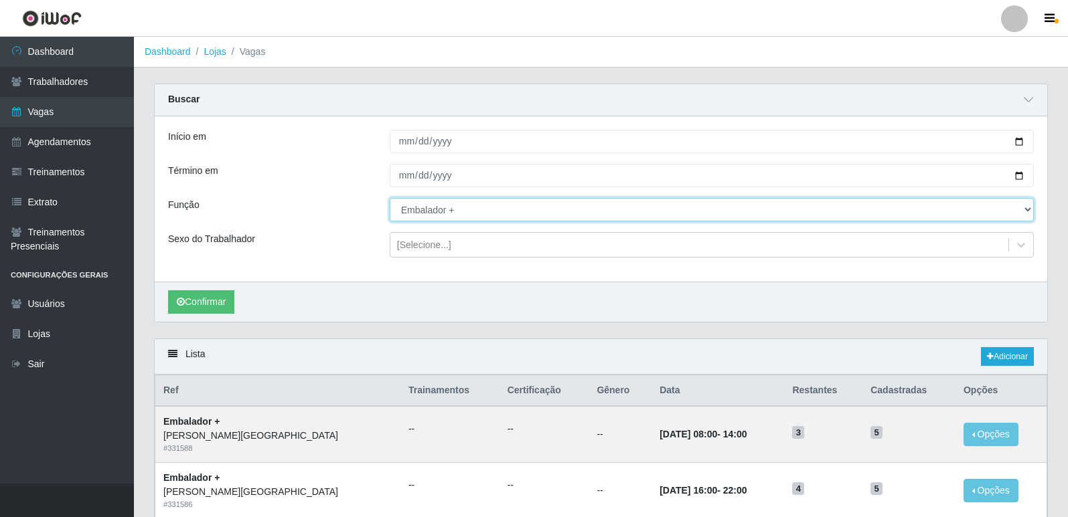
drag, startPoint x: 464, startPoint y: 200, endPoint x: 465, endPoint y: 213, distance: 12.7
click at [464, 200] on select "[Selecione...] Embalador Embalador + Embalador ++ Repositor Repositor + Reposit…" at bounding box center [712, 209] width 644 height 23
click at [390, 199] on select "[Selecione...] Embalador Embalador + Embalador ++ Repositor Repositor + Reposit…" at bounding box center [712, 209] width 644 height 23
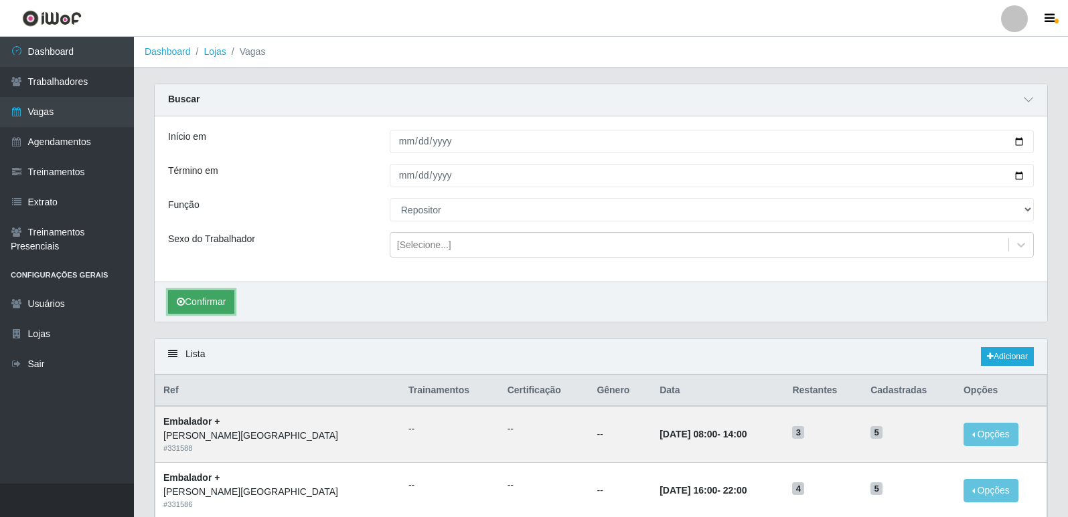
click at [222, 295] on button "Confirmar" at bounding box center [201, 302] width 66 height 23
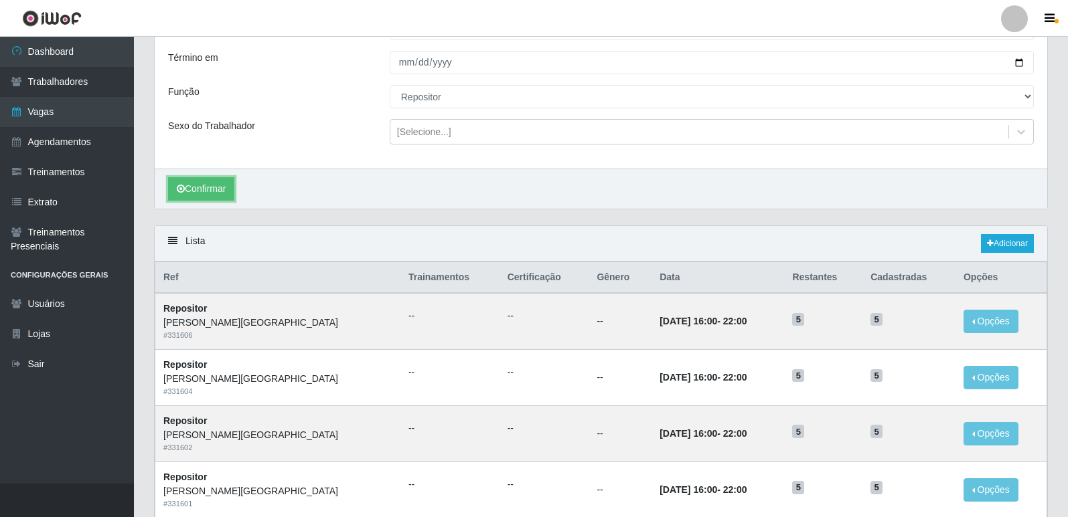
scroll to position [106, 0]
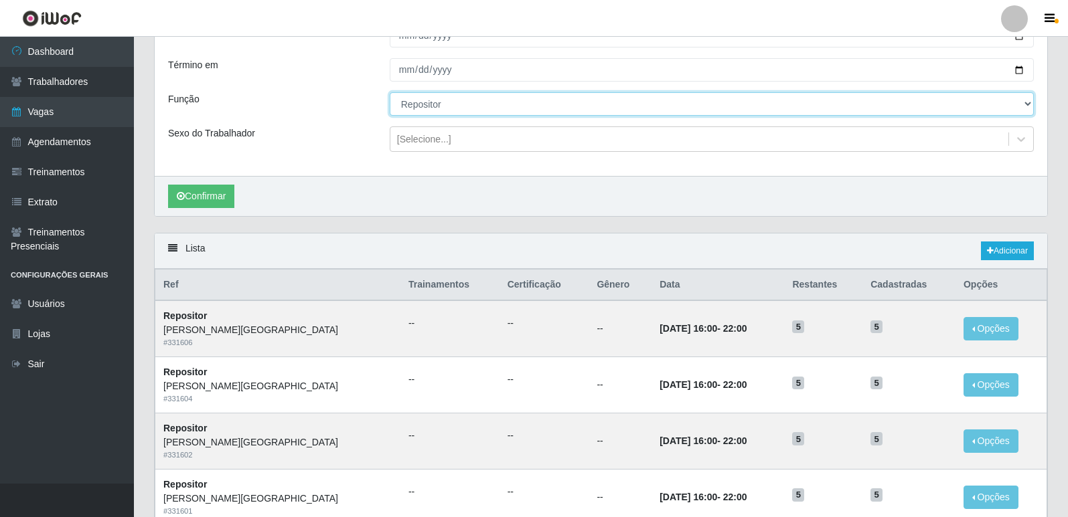
click at [451, 106] on select "[Selecione...] Embalador Embalador + Embalador ++ Repositor Repositor + Reposit…" at bounding box center [712, 103] width 644 height 23
select select "82"
click at [390, 93] on select "[Selecione...] Embalador Embalador + Embalador ++ Repositor Repositor + Reposit…" at bounding box center [712, 103] width 644 height 23
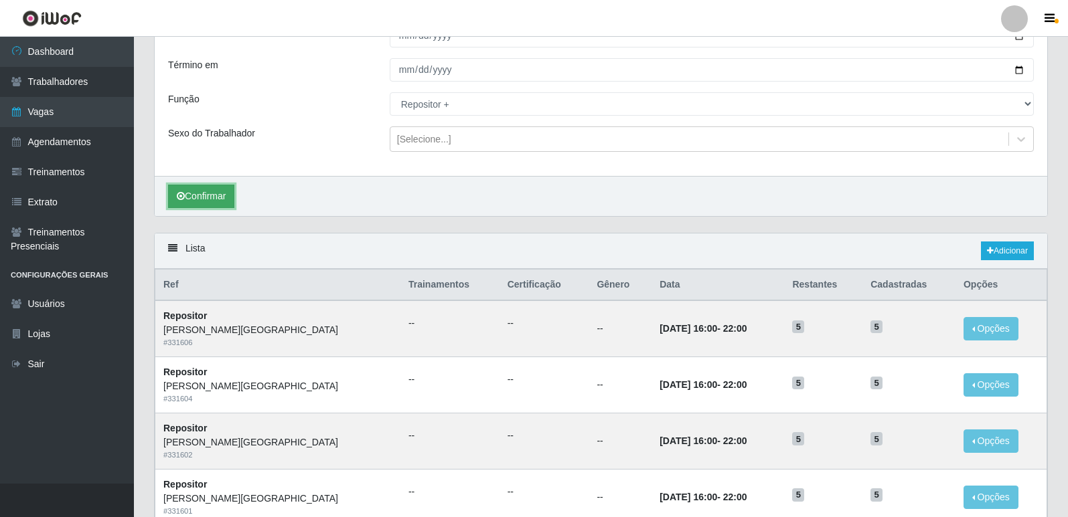
click at [210, 195] on button "Confirmar" at bounding box center [201, 196] width 66 height 23
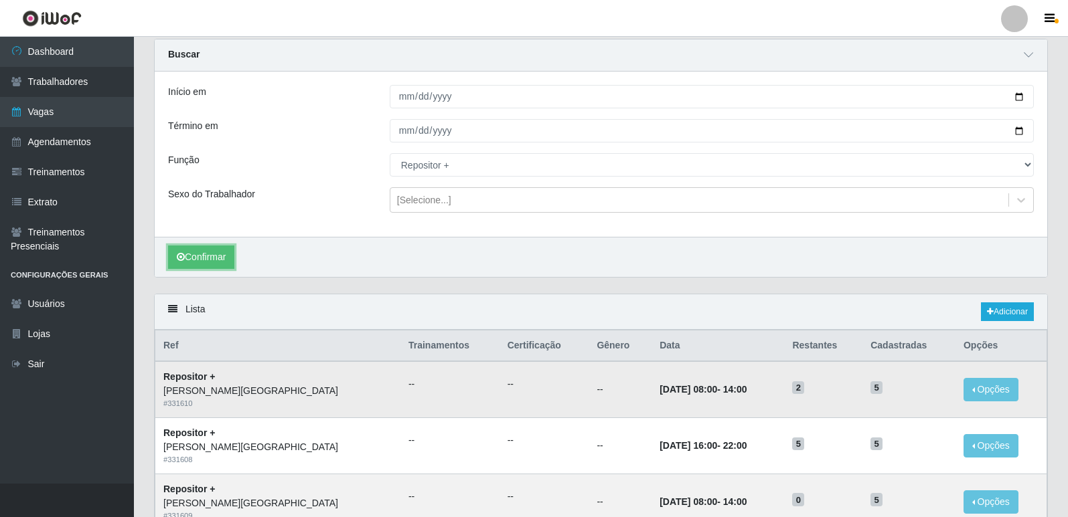
scroll to position [205, 0]
